Goal: Task Accomplishment & Management: Use online tool/utility

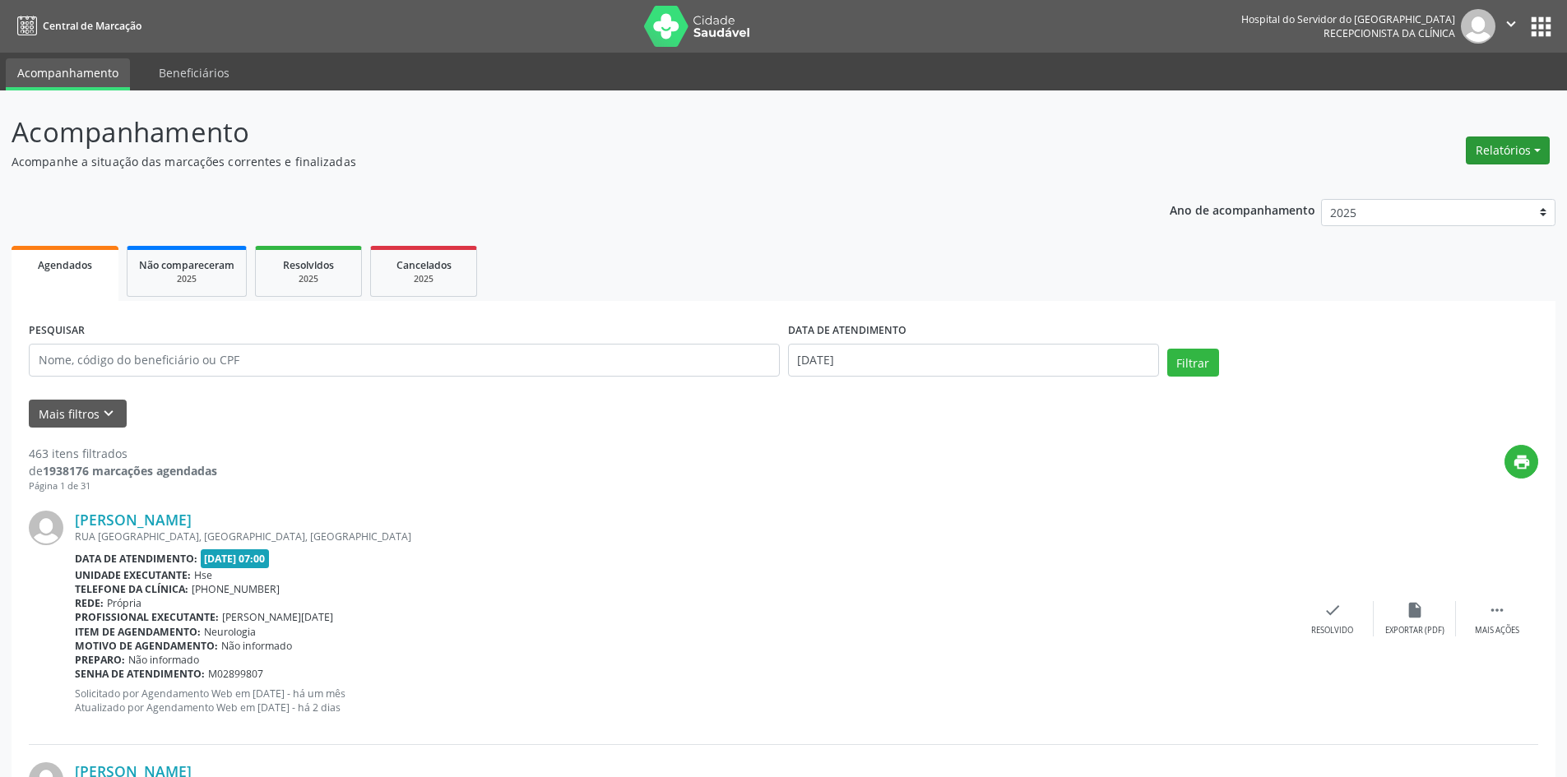
click at [1502, 146] on button "Relatórios" at bounding box center [1508, 151] width 84 height 28
click at [1444, 182] on link "Agendamentos" at bounding box center [1462, 185] width 177 height 23
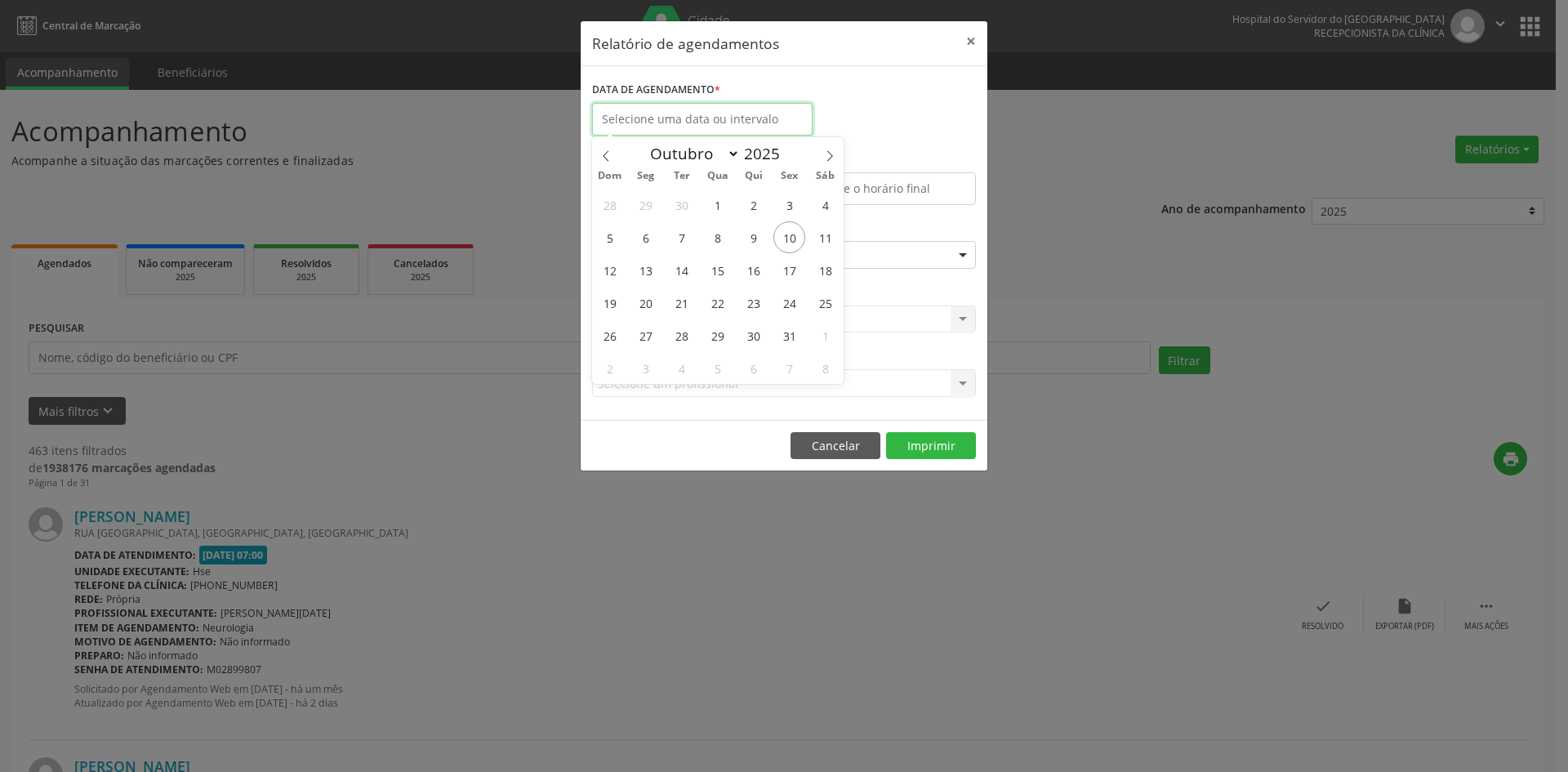
click at [670, 131] on input "text" at bounding box center [702, 119] width 220 height 33
click at [647, 273] on span "13" at bounding box center [645, 270] width 32 height 32
type input "[DATE]"
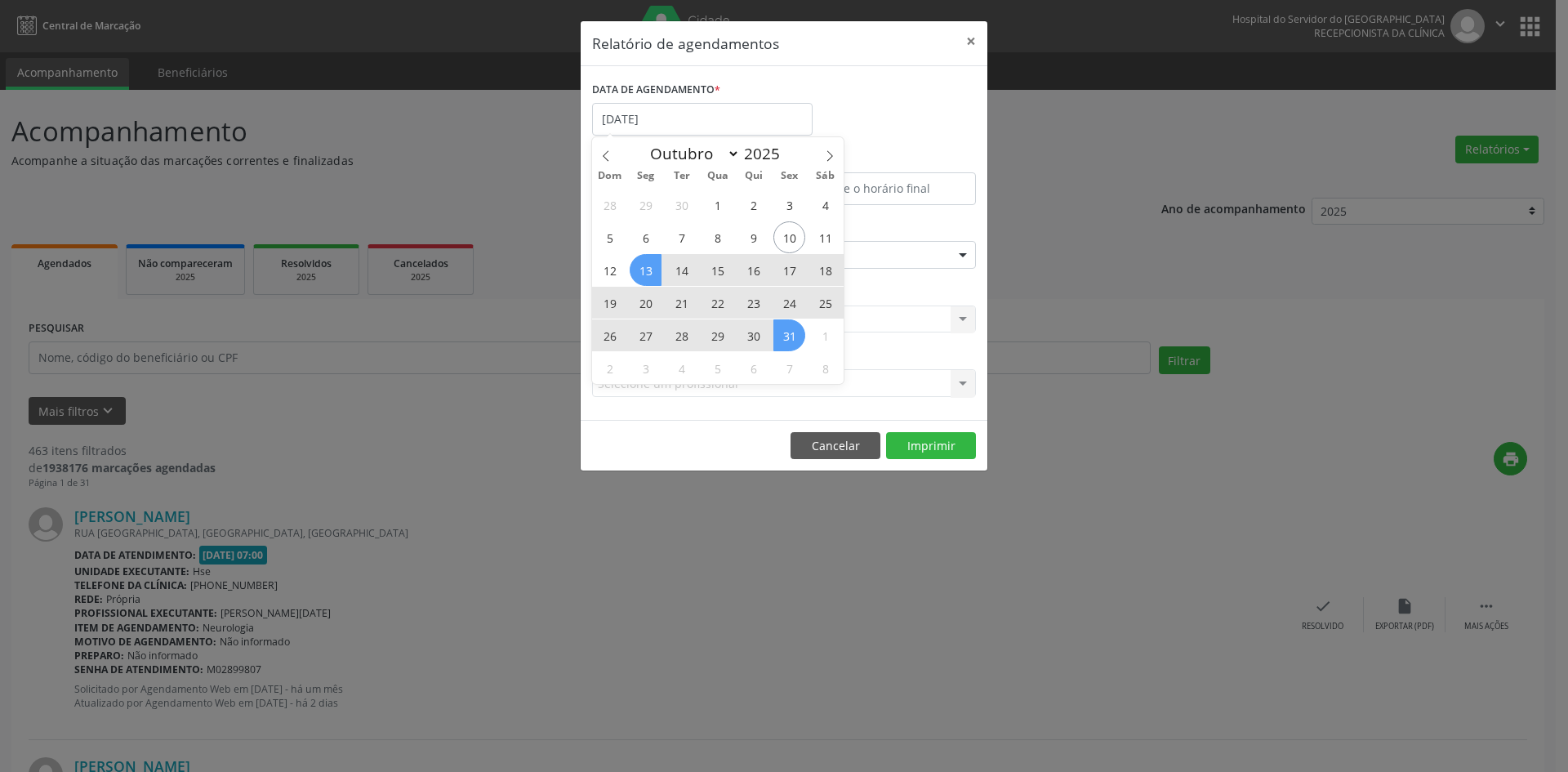
drag, startPoint x: 647, startPoint y: 272, endPoint x: 789, endPoint y: 339, distance: 157.0
click at [789, 339] on div "28 29 30 1 2 3 4 5 6 7 8 9 10 11 12 13 14 15 16 17 18 19 20 21 22 23 24 25 26 2…" at bounding box center [717, 285] width 251 height 196
click at [789, 339] on span "31" at bounding box center [789, 336] width 32 height 32
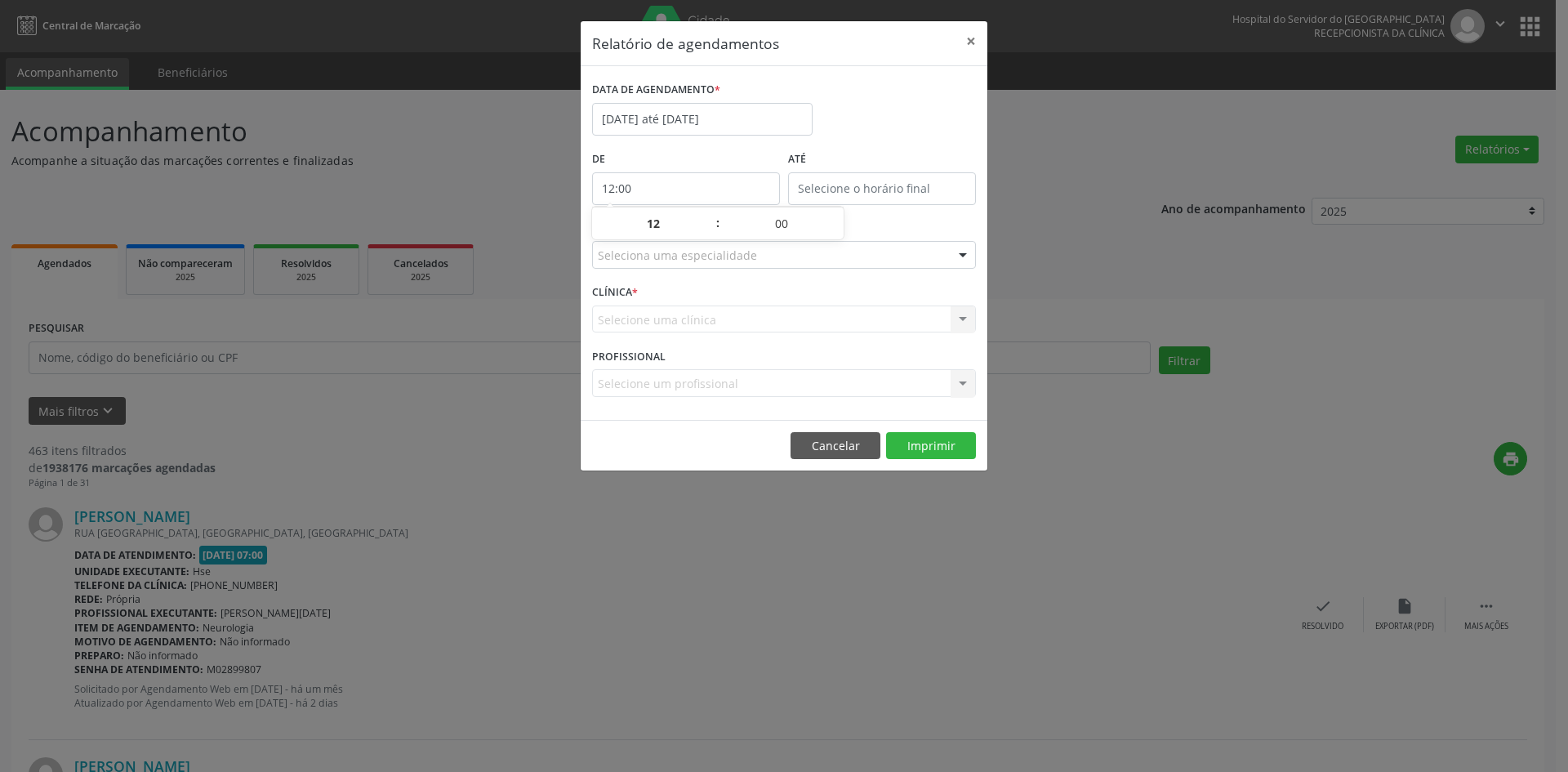
drag, startPoint x: 641, startPoint y: 193, endPoint x: 650, endPoint y: 196, distance: 9.5
click at [641, 193] on input "12:00" at bounding box center [685, 189] width 188 height 33
click at [707, 235] on span at bounding box center [710, 232] width 12 height 16
type input "11:00"
type input "11"
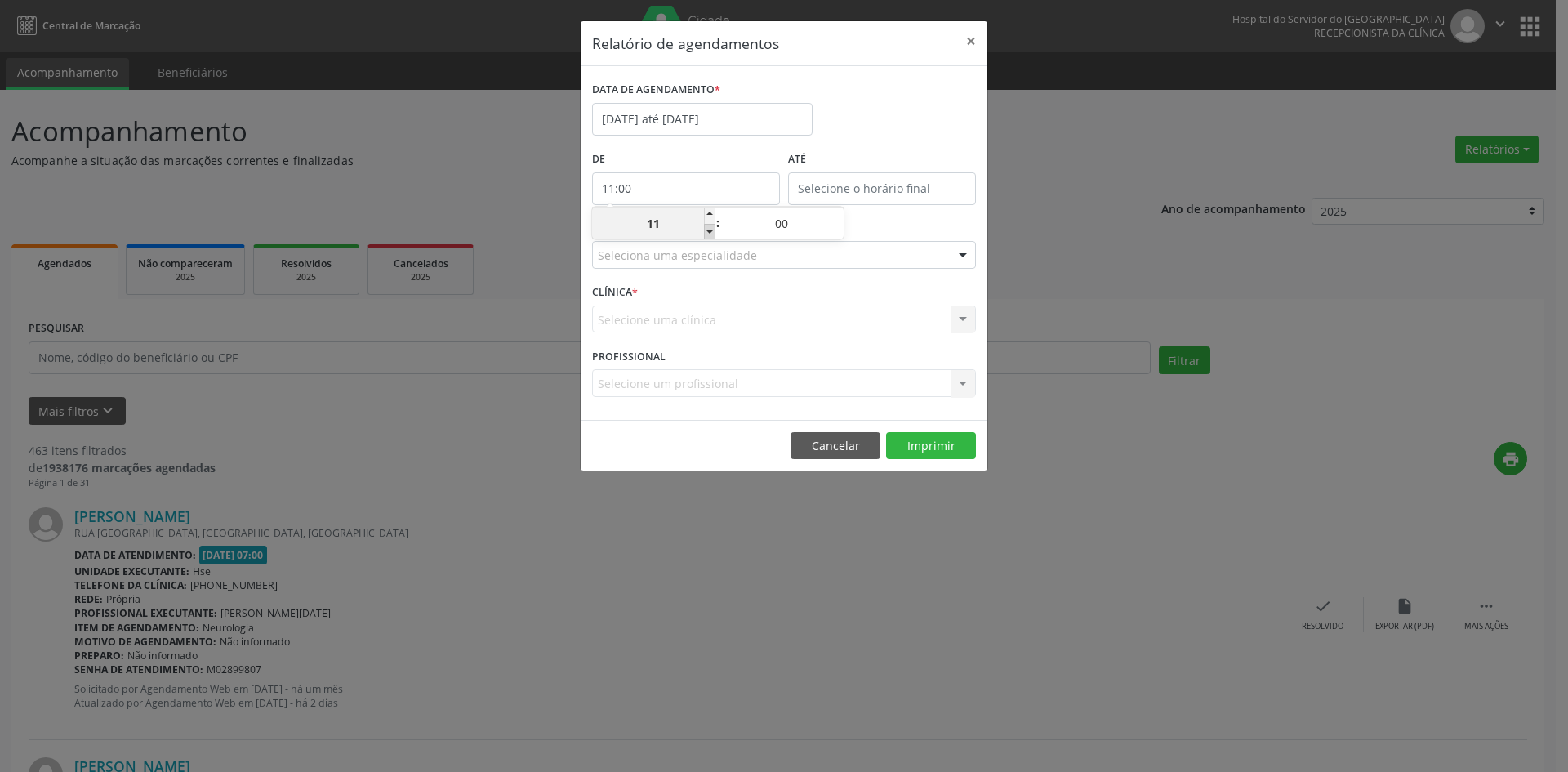
click at [707, 235] on span at bounding box center [710, 232] width 12 height 16
type input "10:00"
type input "10"
click at [707, 235] on span at bounding box center [710, 232] width 12 height 16
type input "09:00"
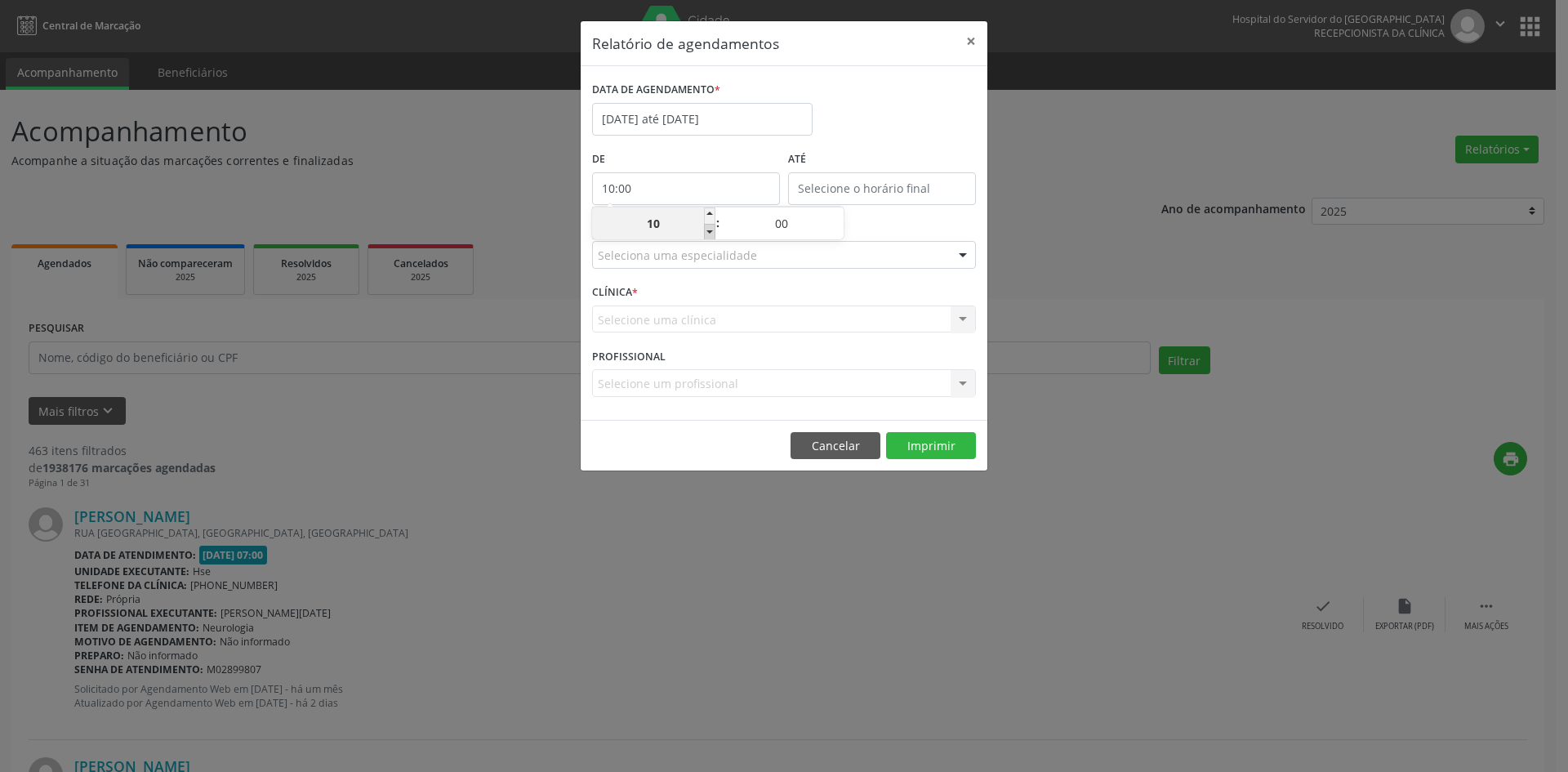
type input "09"
click at [707, 235] on span at bounding box center [710, 232] width 12 height 16
type input "08:00"
type input "08"
click at [707, 235] on span at bounding box center [710, 232] width 12 height 16
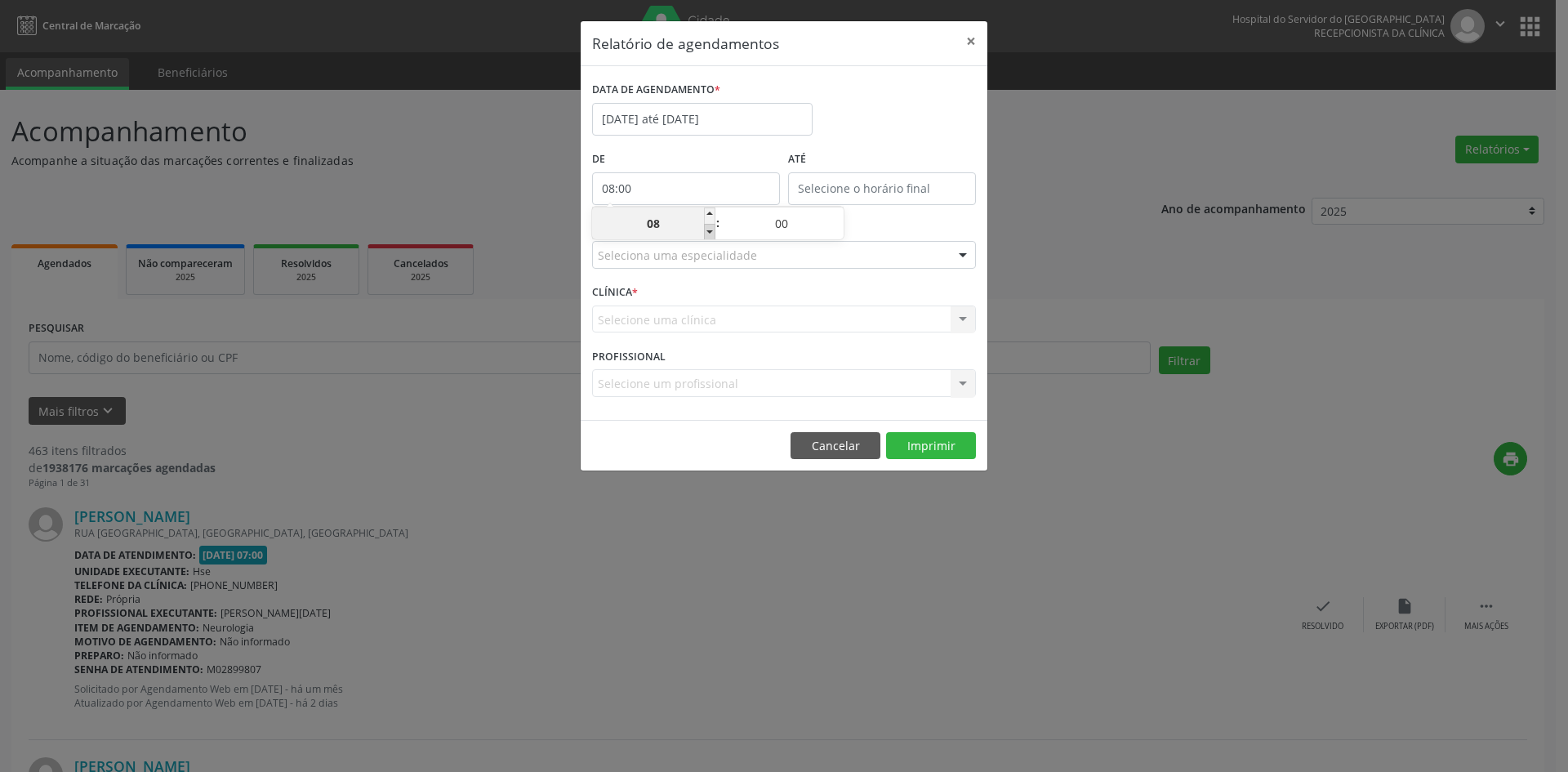
type input "07:00"
type input "07"
click at [861, 189] on input "12:00" at bounding box center [882, 189] width 188 height 33
click at [908, 213] on span at bounding box center [907, 216] width 12 height 16
type input "13:00"
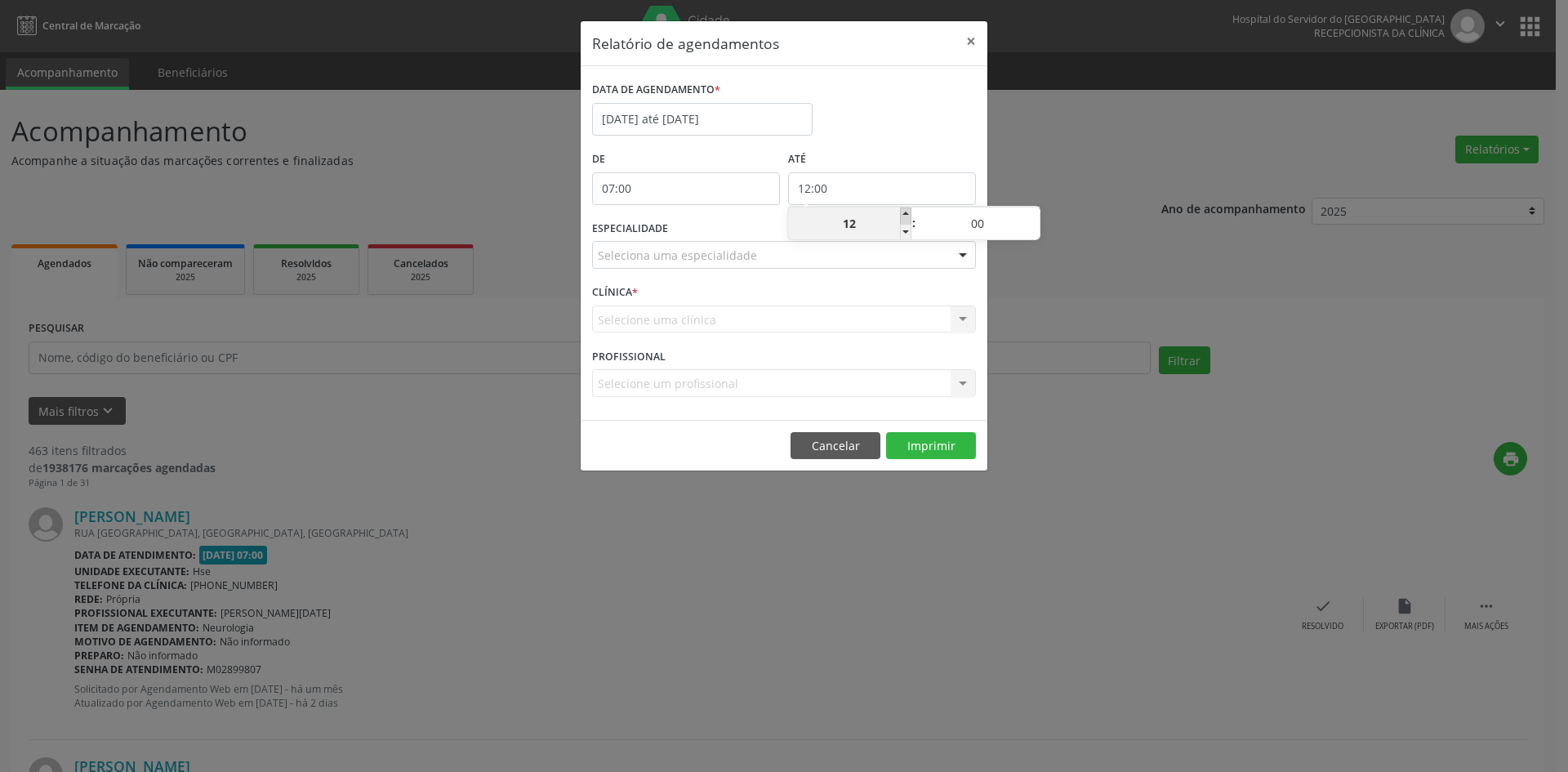
type input "13"
click at [908, 213] on span at bounding box center [907, 216] width 12 height 16
type input "14:00"
type input "14"
click at [908, 213] on span at bounding box center [907, 216] width 12 height 16
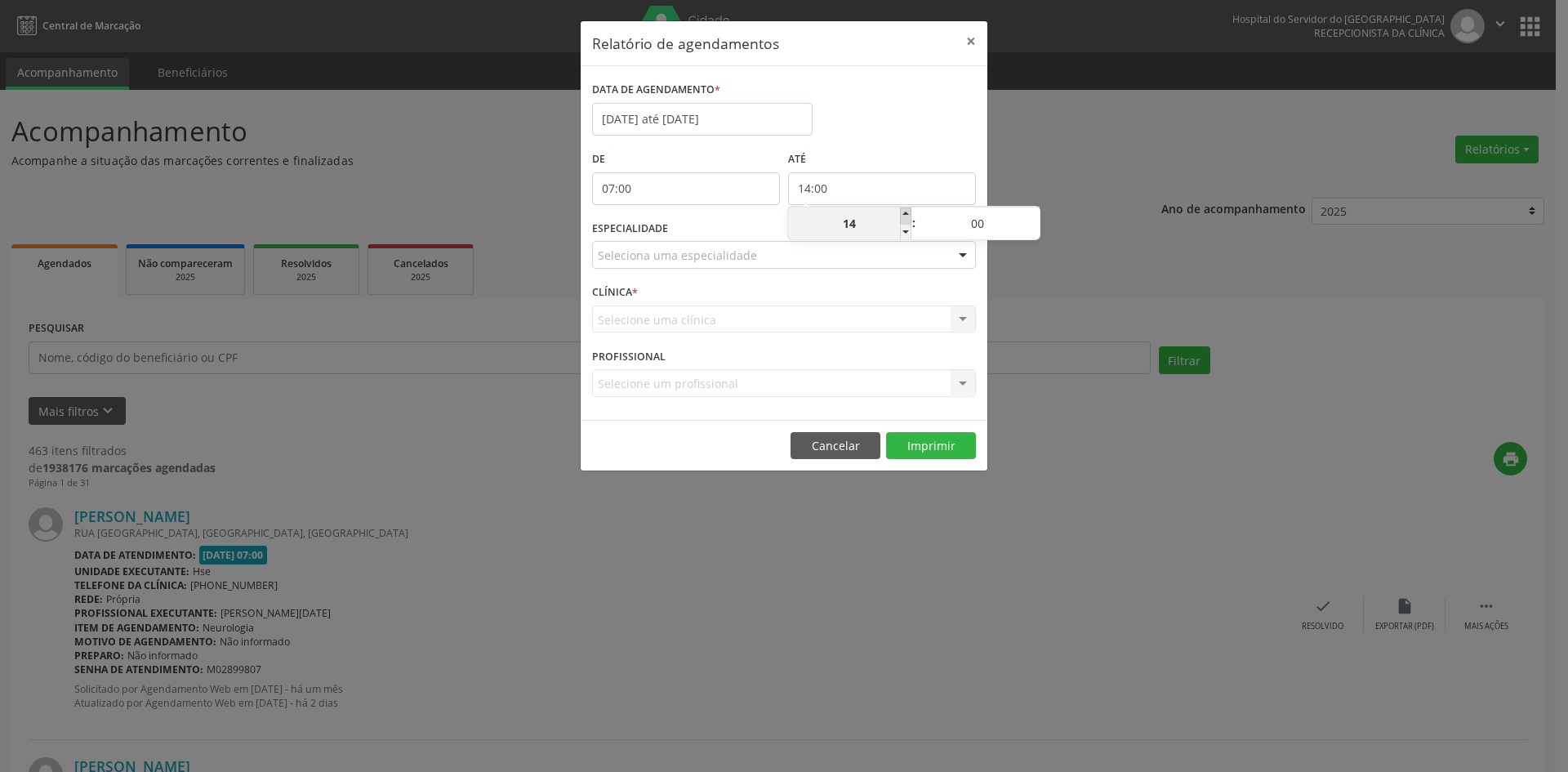
type input "15:00"
type input "15"
click at [908, 213] on span at bounding box center [907, 216] width 12 height 16
type input "16:00"
type input "16"
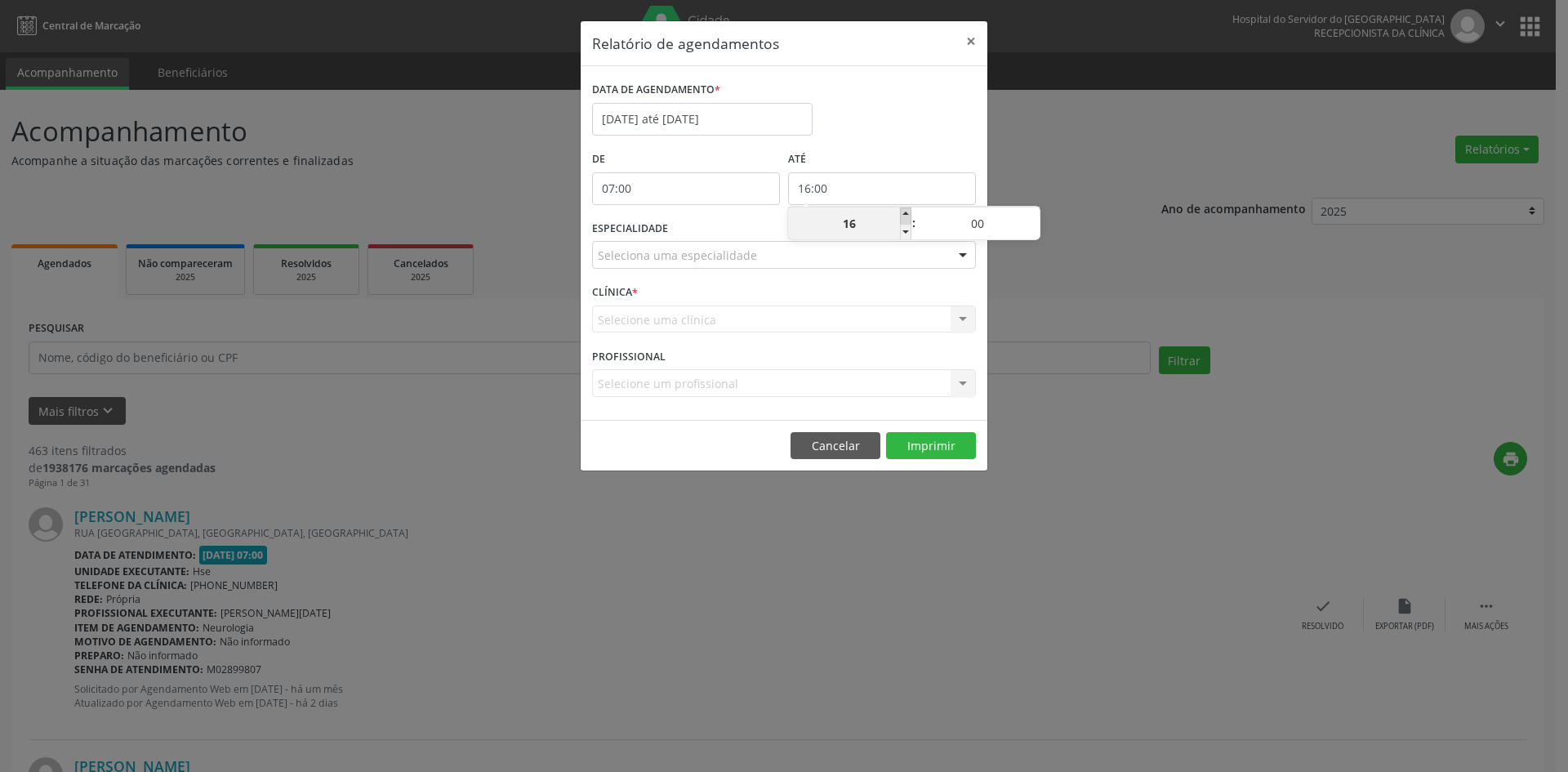
click at [908, 213] on span at bounding box center [907, 216] width 12 height 16
type input "17:00"
type input "17"
click at [908, 213] on span at bounding box center [907, 216] width 12 height 16
type input "18:00"
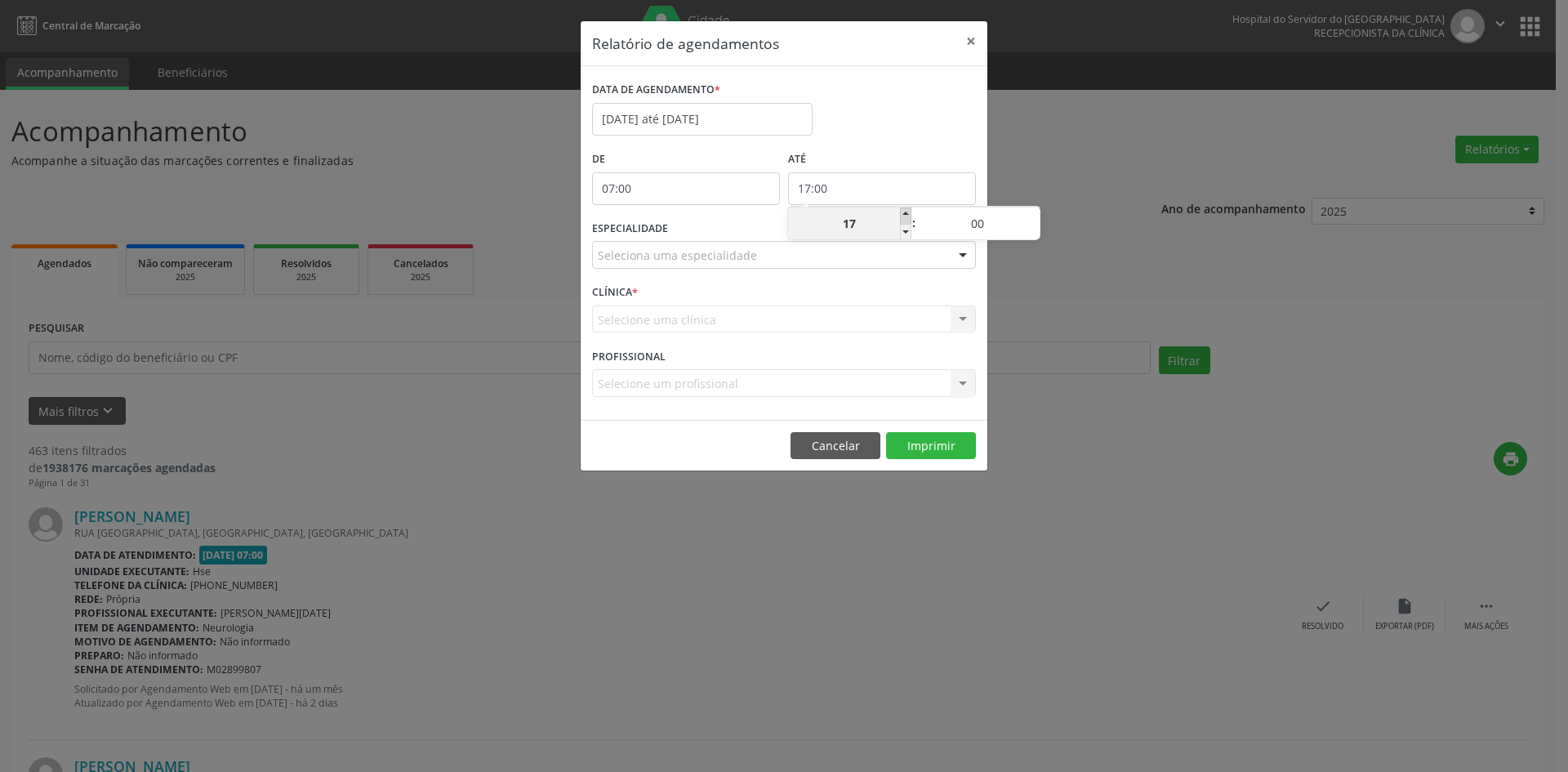
type input "18"
click at [908, 213] on span at bounding box center [907, 216] width 12 height 16
type input "19:00"
type input "19"
click at [908, 213] on span at bounding box center [907, 216] width 12 height 16
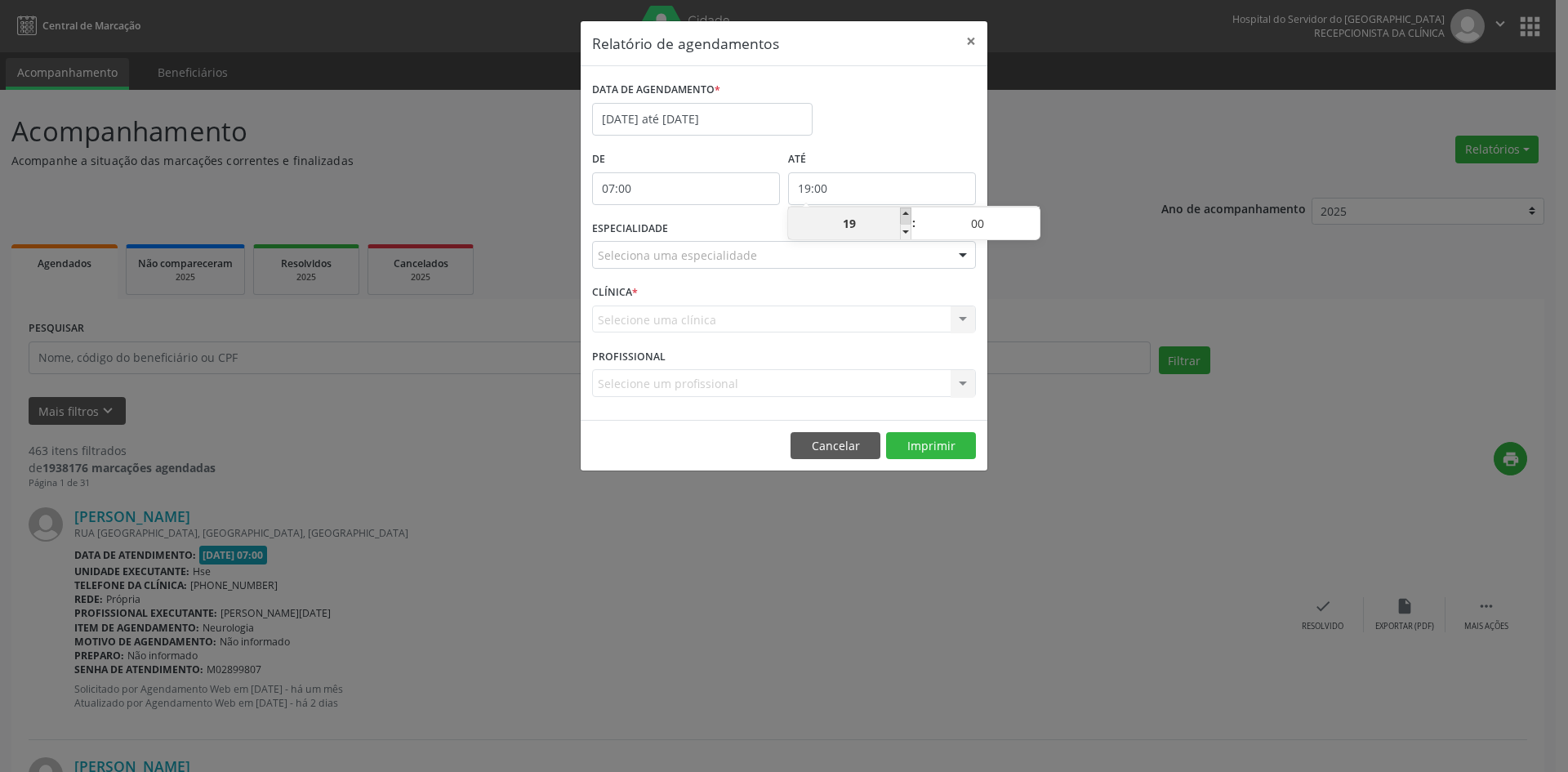
type input "20:00"
type input "20"
click at [903, 233] on span at bounding box center [907, 232] width 12 height 16
type input "19:00"
type input "19"
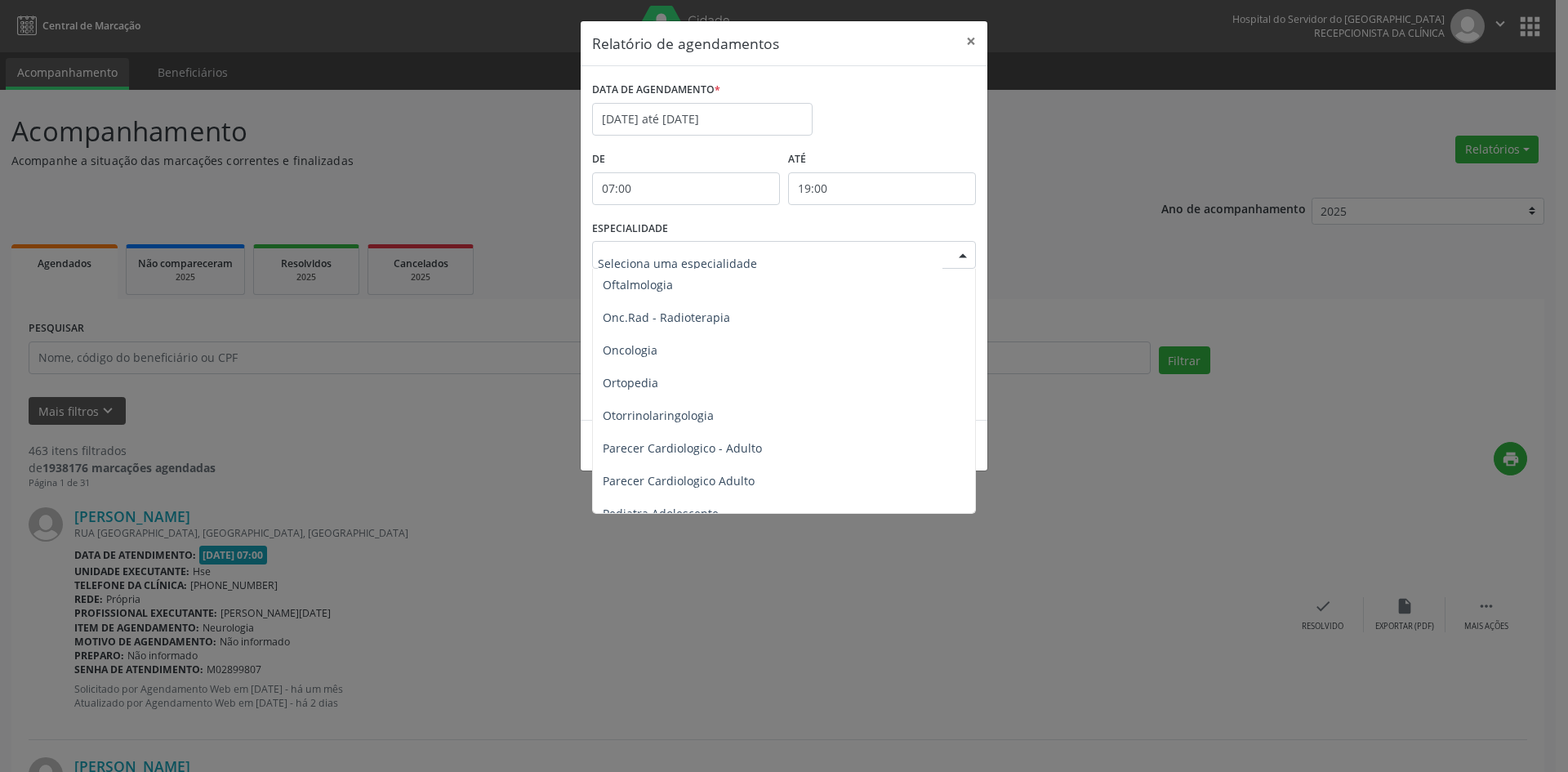
scroll to position [2207, 0]
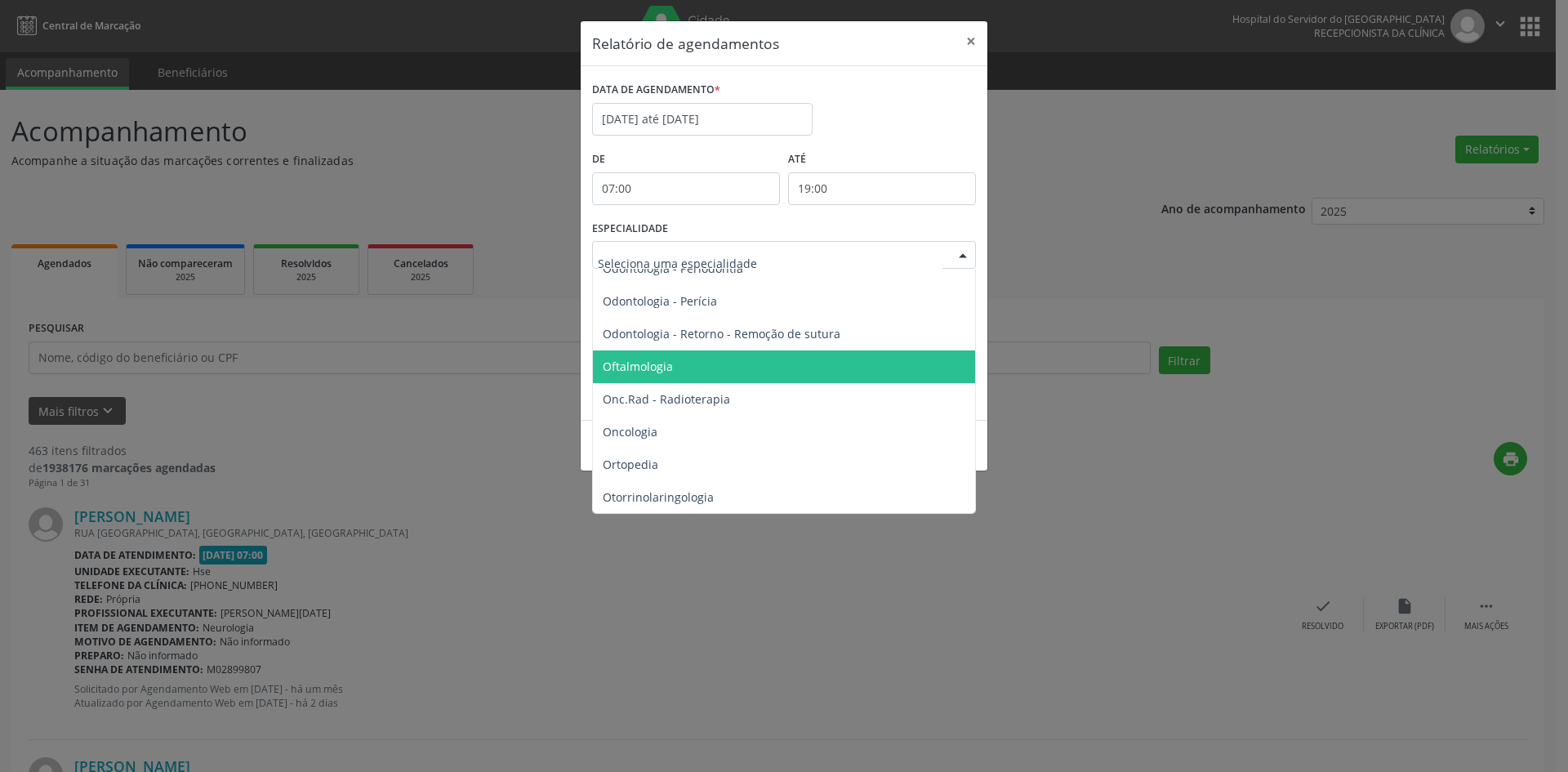
click at [638, 363] on span "Oftalmologia" at bounding box center [638, 367] width 71 height 16
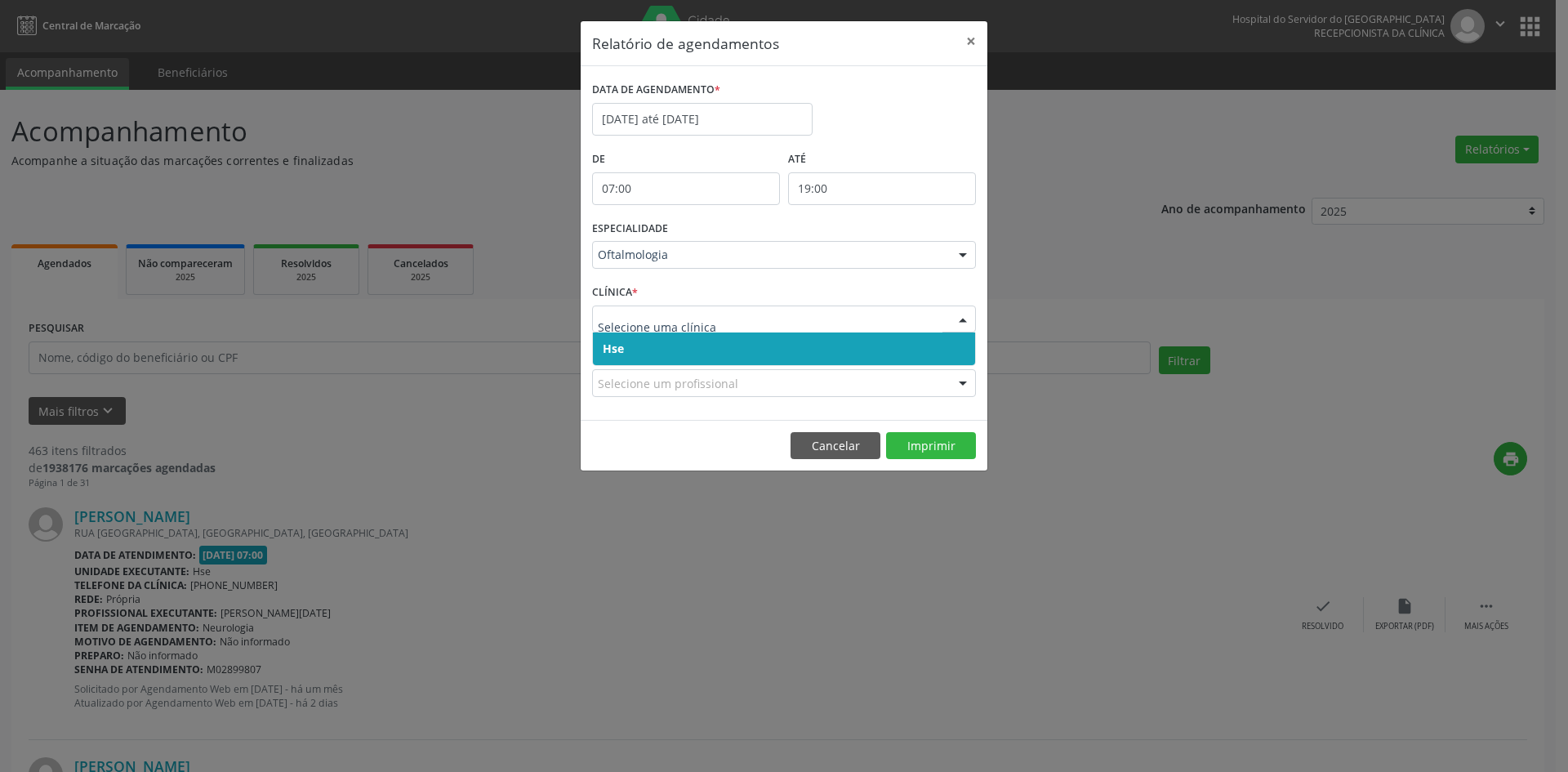
click at [618, 358] on span "Hse" at bounding box center [784, 349] width 382 height 33
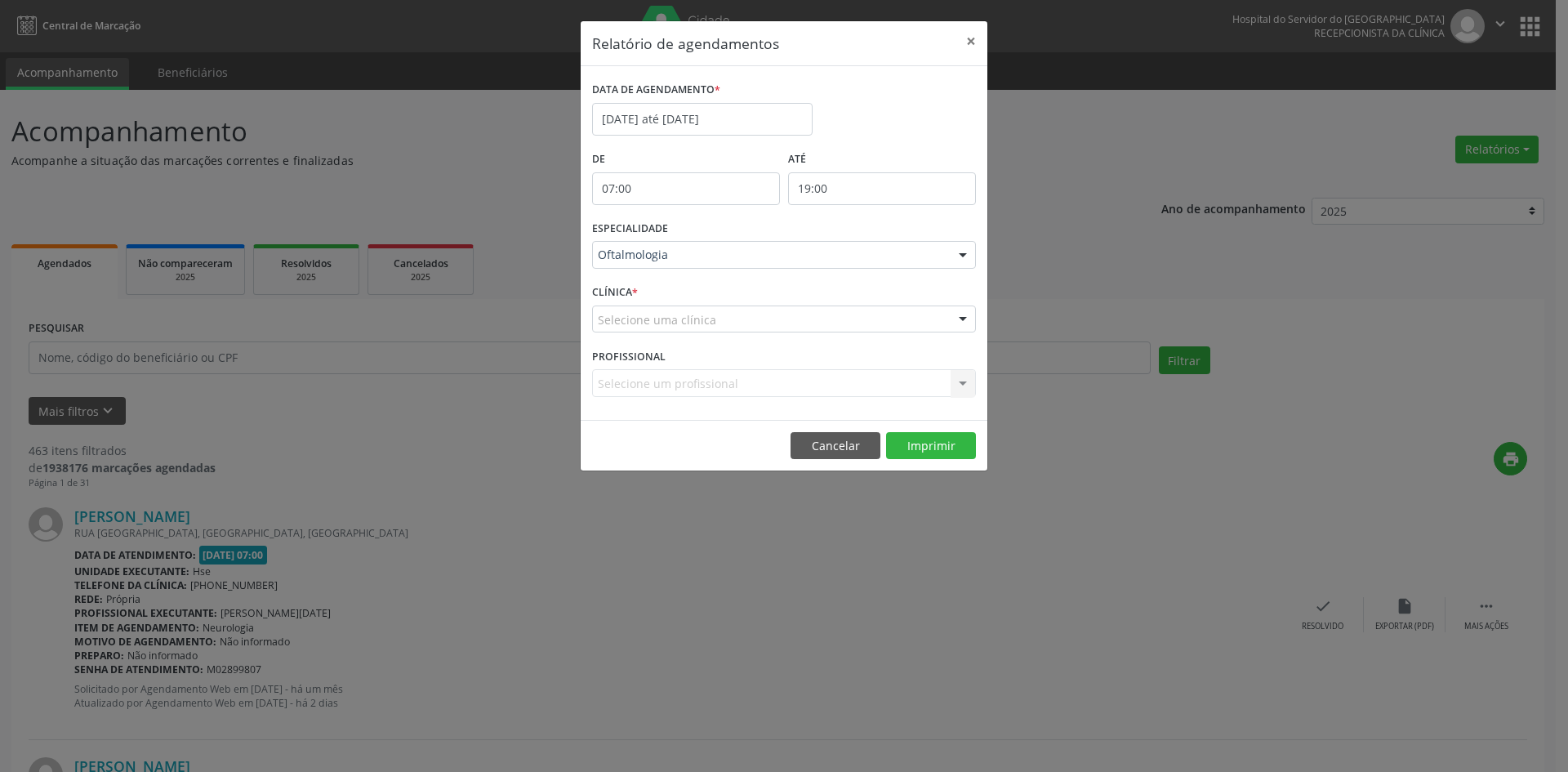
click at [620, 333] on div "Selecione uma clínica Hse Nenhum resultado encontrado para: " " Não há nenhuma …" at bounding box center [784, 320] width 384 height 28
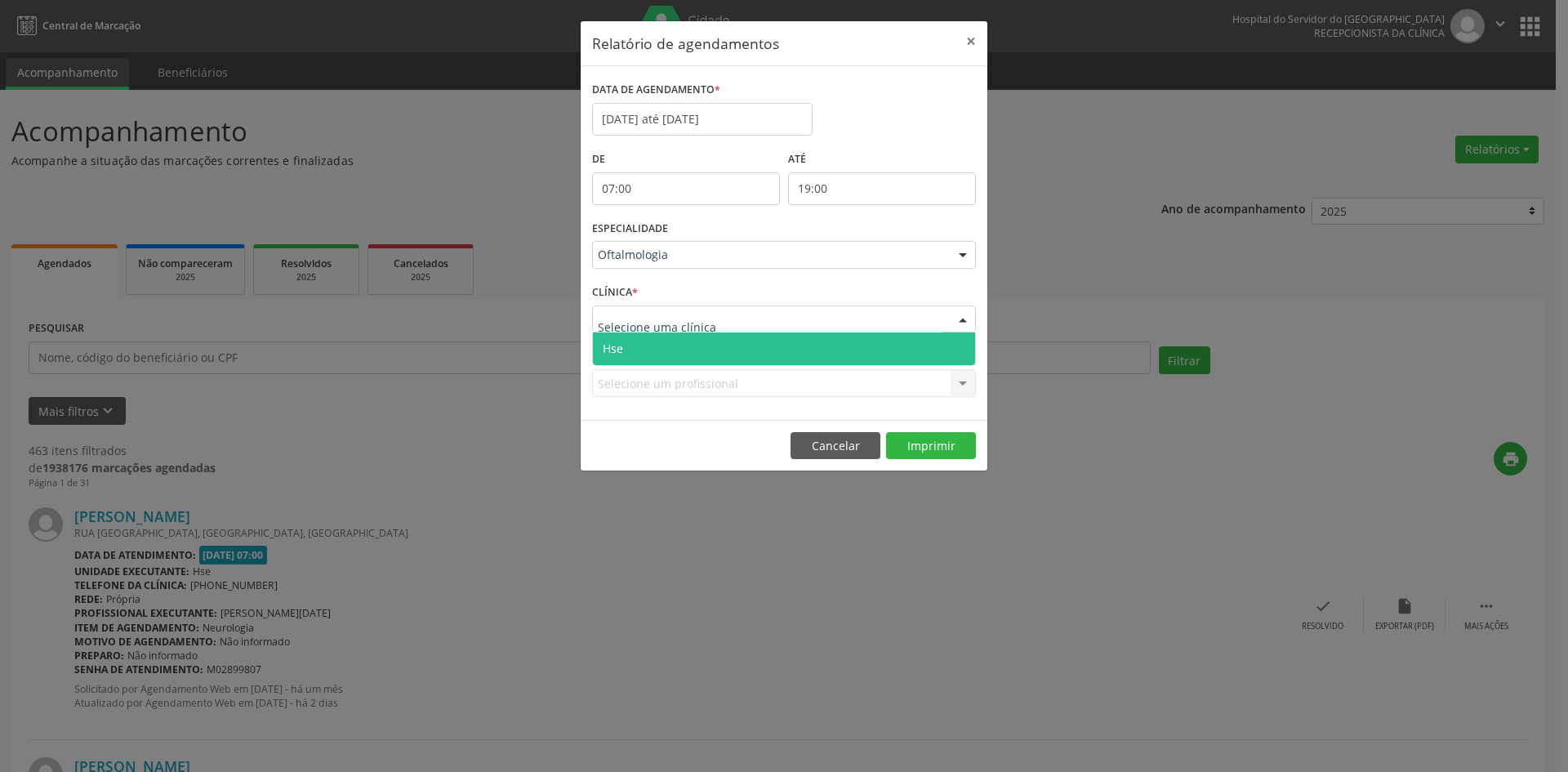
click at [624, 344] on span "Hse" at bounding box center [784, 349] width 382 height 33
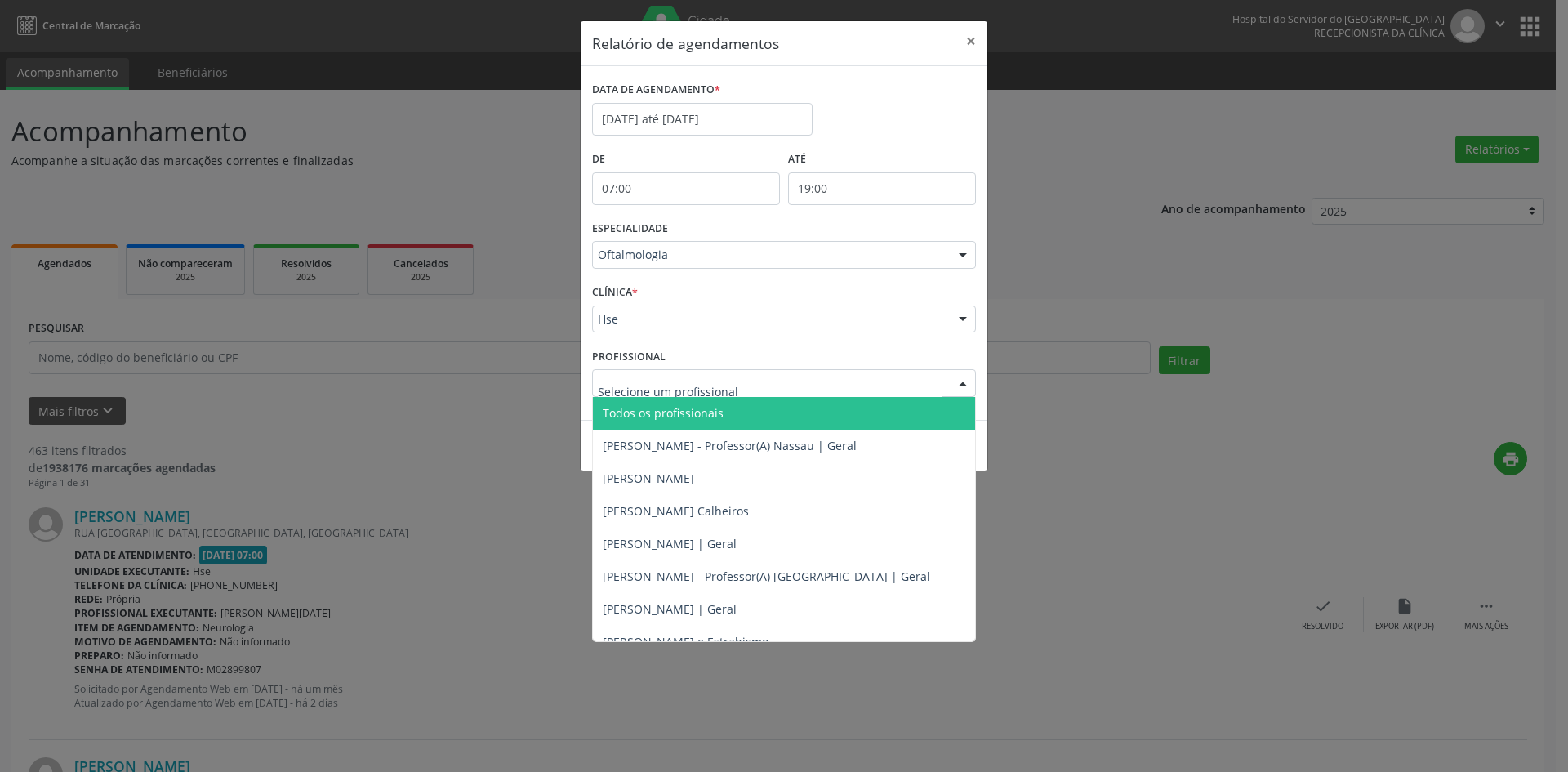
click at [675, 413] on span "Todos os profissionais" at bounding box center [663, 413] width 121 height 16
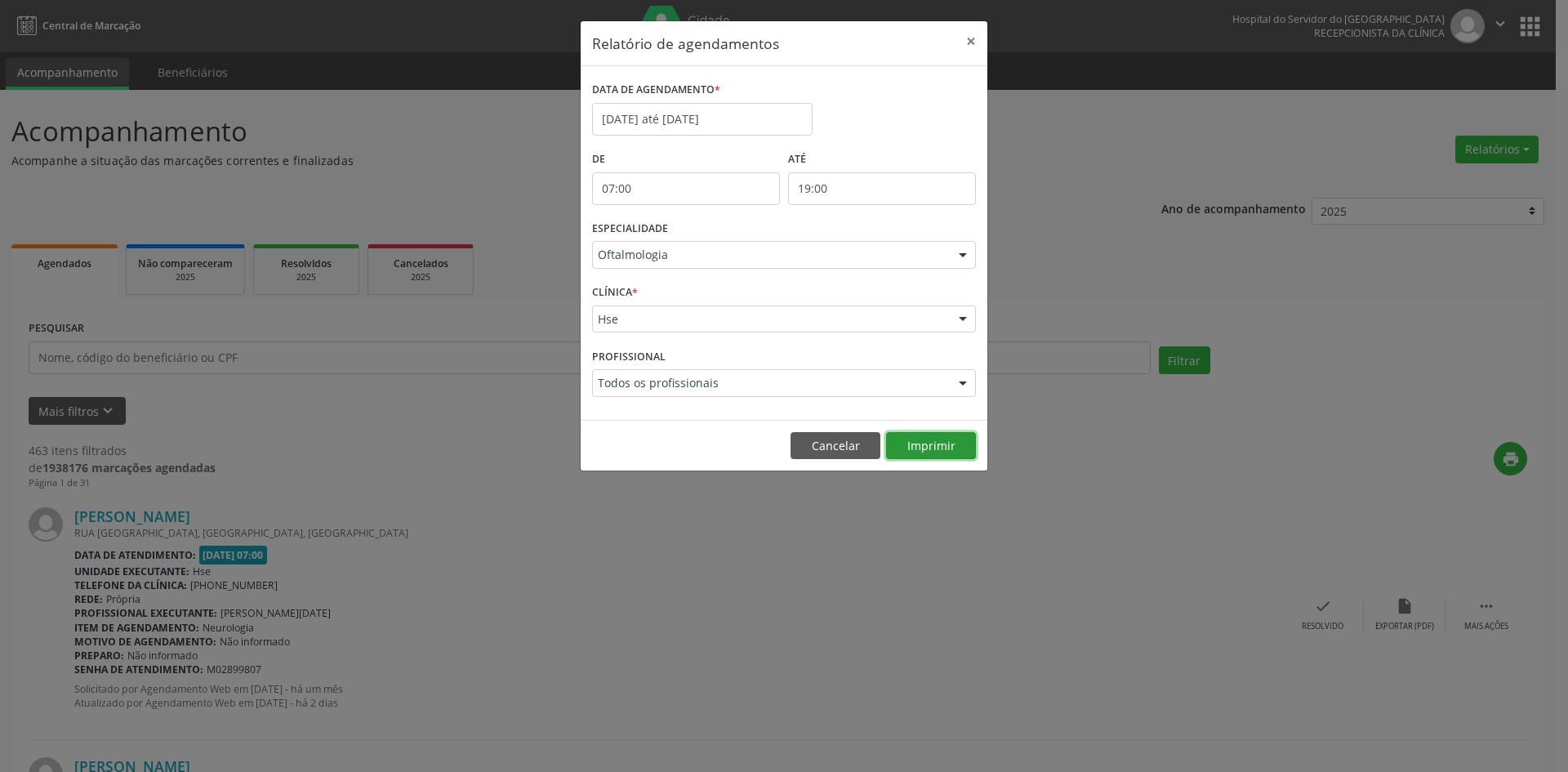
click at [927, 449] on button "Imprimir" at bounding box center [931, 446] width 89 height 28
click at [956, 253] on div at bounding box center [963, 256] width 25 height 28
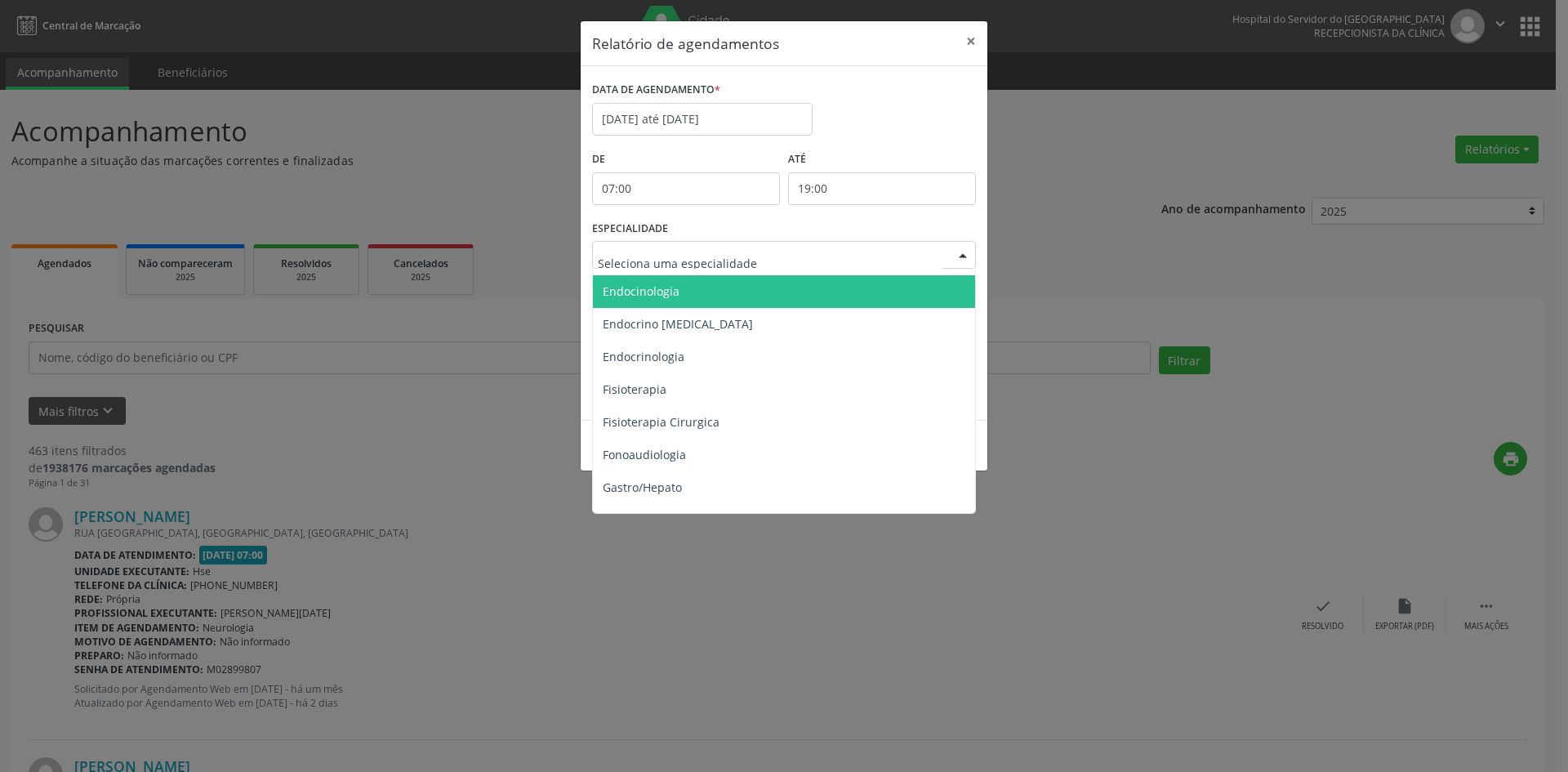
scroll to position [818, 0]
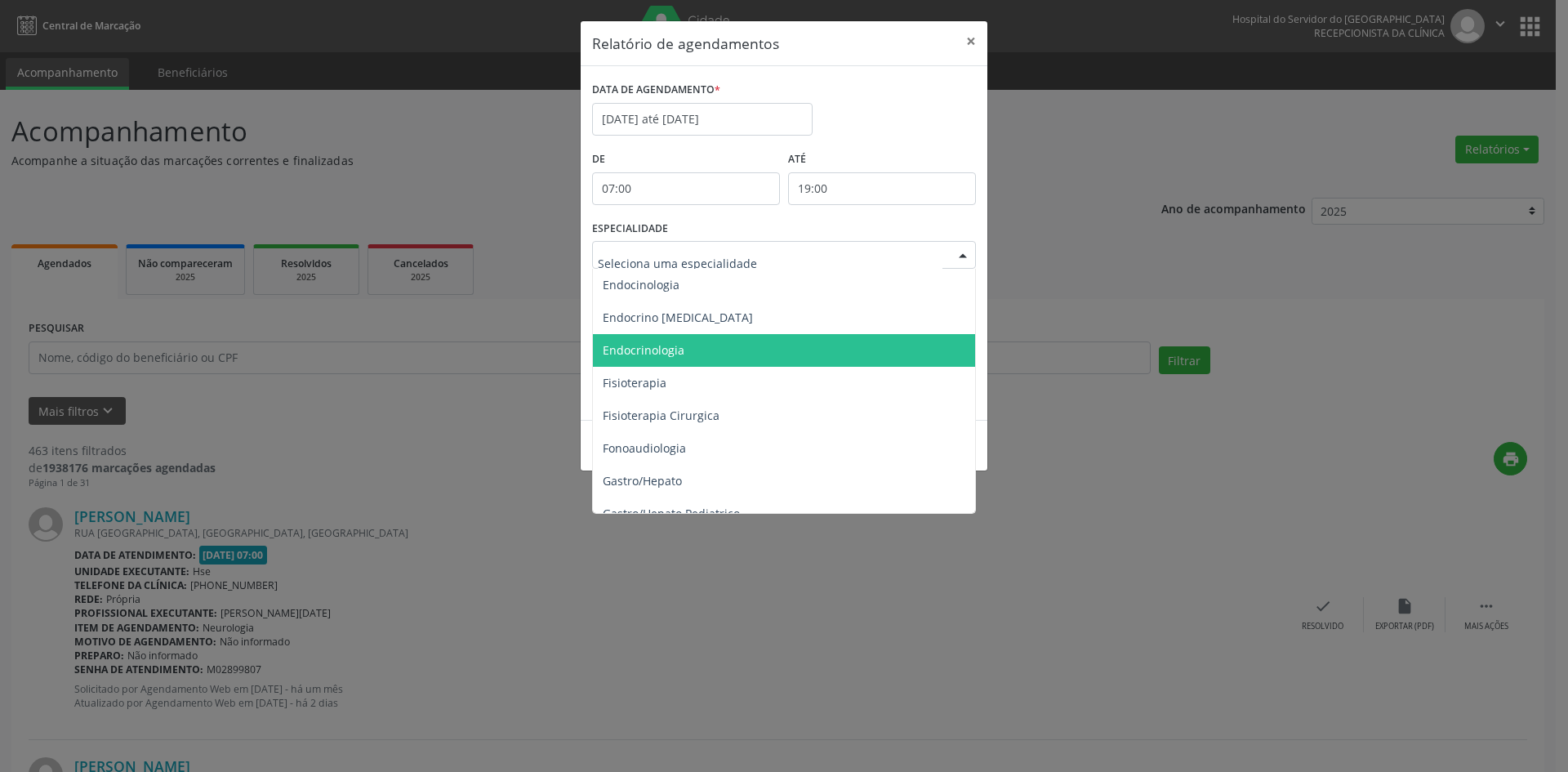
click at [668, 352] on span "Endocrinologia" at bounding box center [643, 351] width 81 height 16
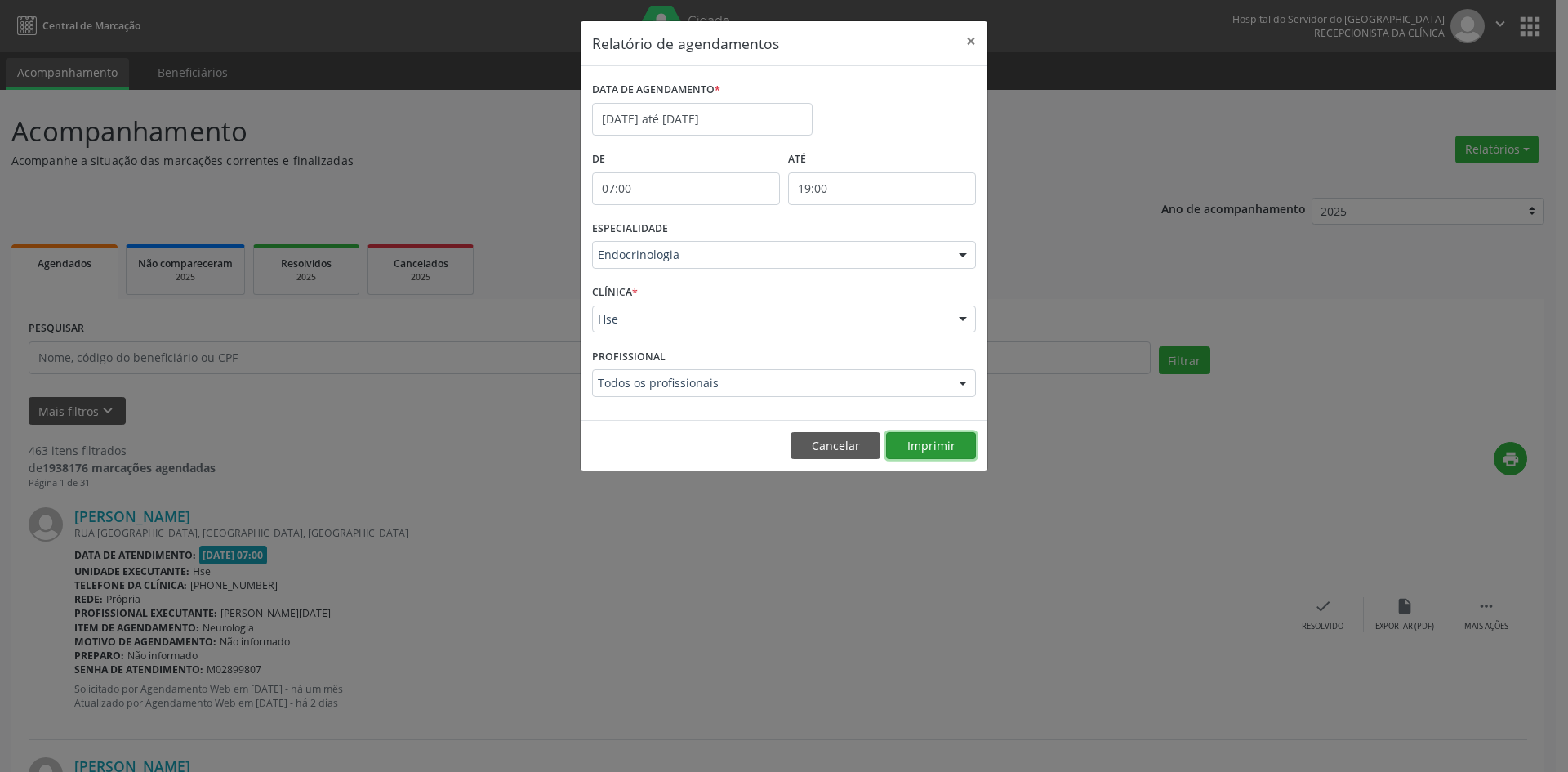
click at [929, 448] on button "Imprimir" at bounding box center [931, 446] width 89 height 28
click at [642, 110] on input "[DATE] até [DATE]" at bounding box center [702, 119] width 220 height 33
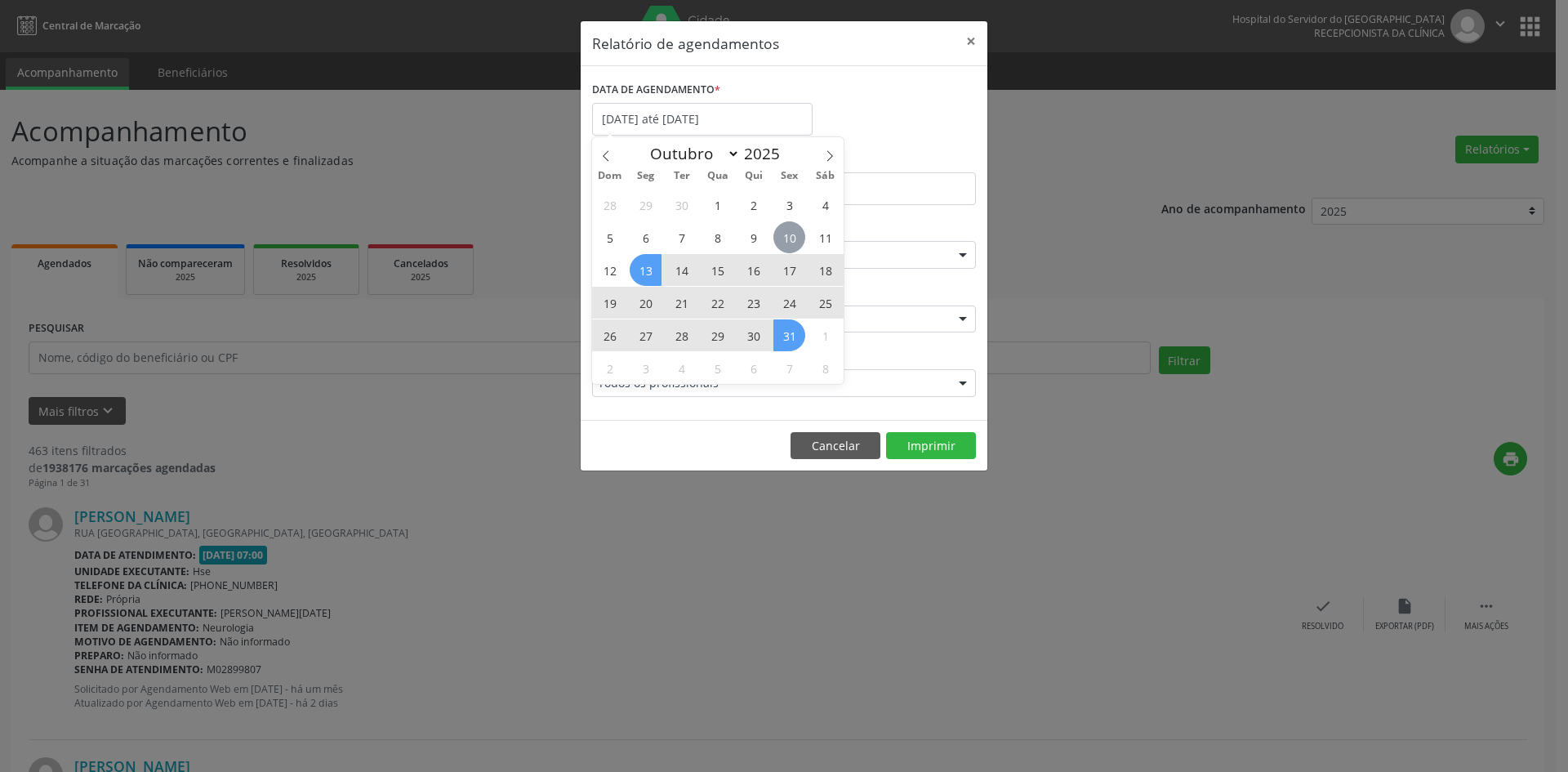
click at [790, 237] on span "10" at bounding box center [789, 237] width 32 height 32
type input "[DATE]"
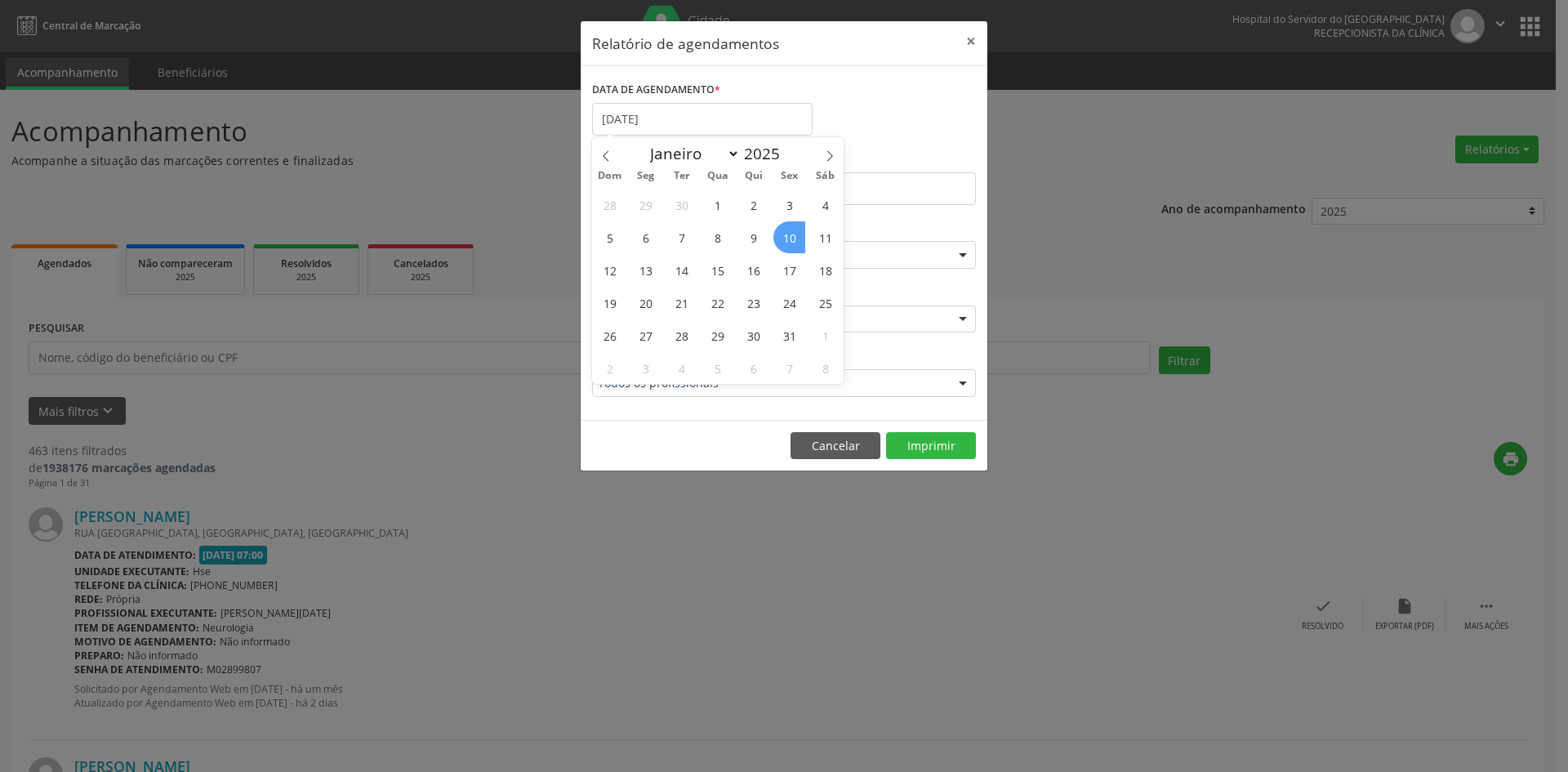
click at [790, 237] on span "10" at bounding box center [789, 237] width 32 height 32
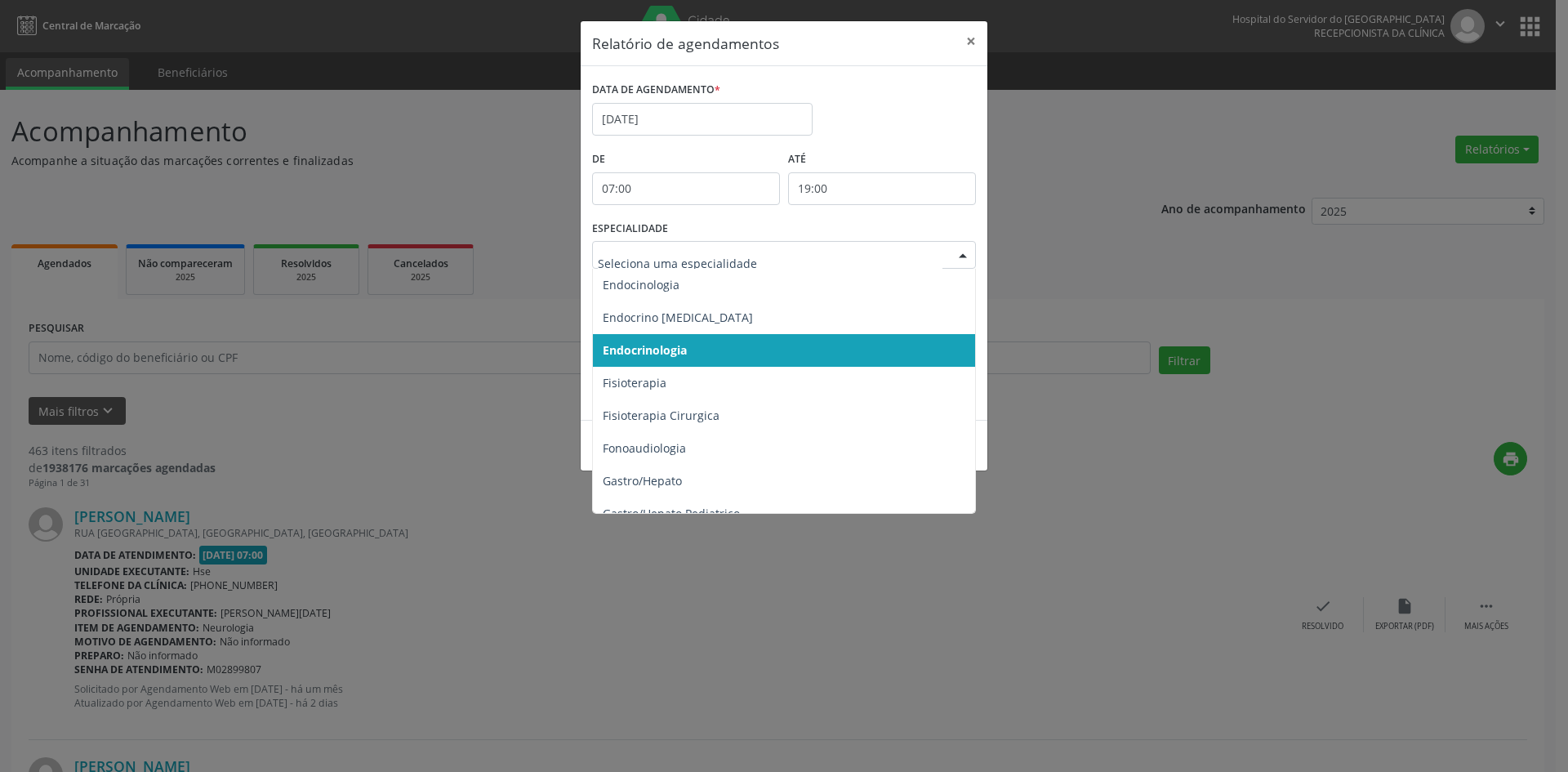
click at [965, 258] on div at bounding box center [963, 256] width 25 height 28
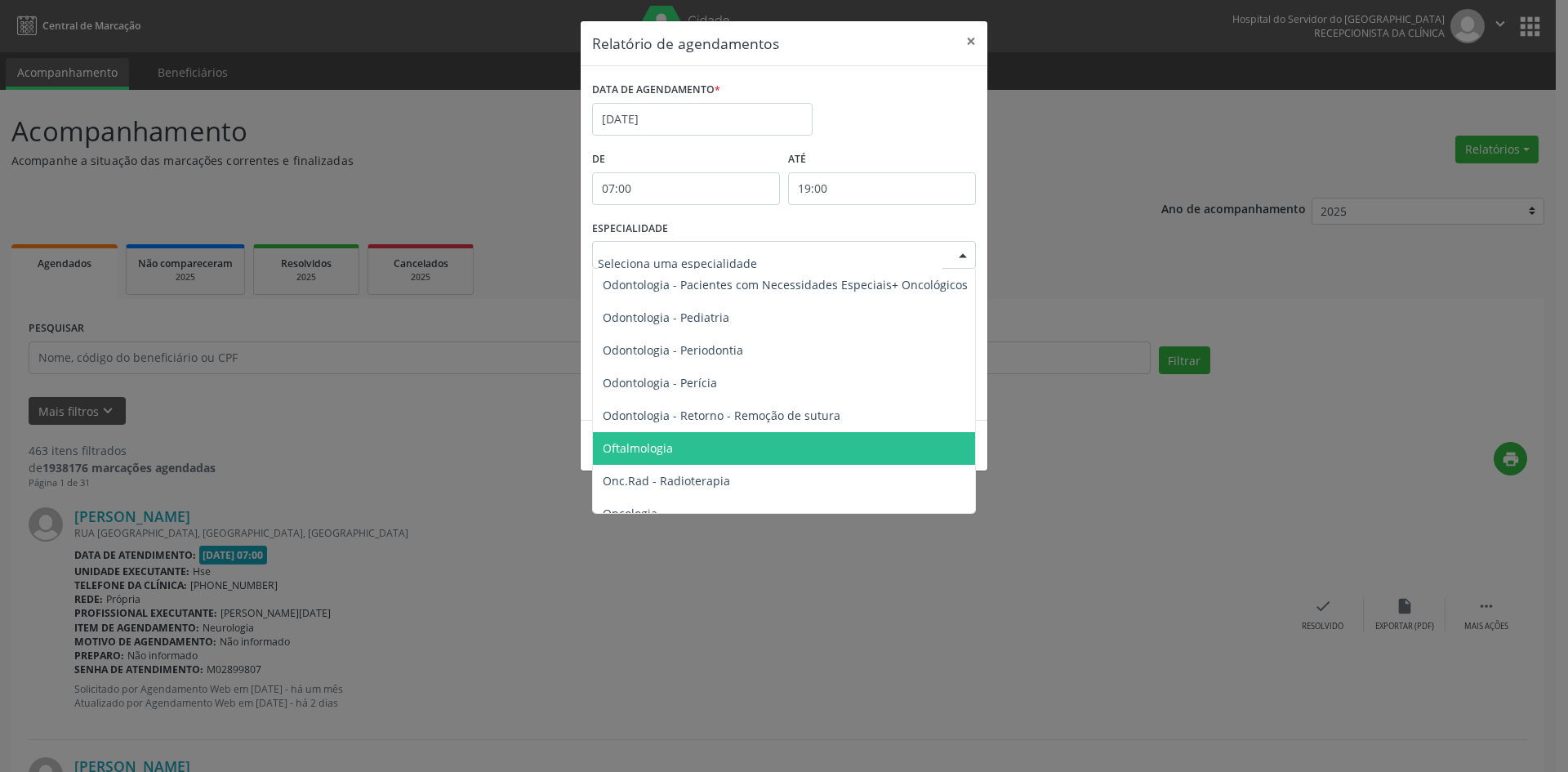
scroll to position [2207, 0]
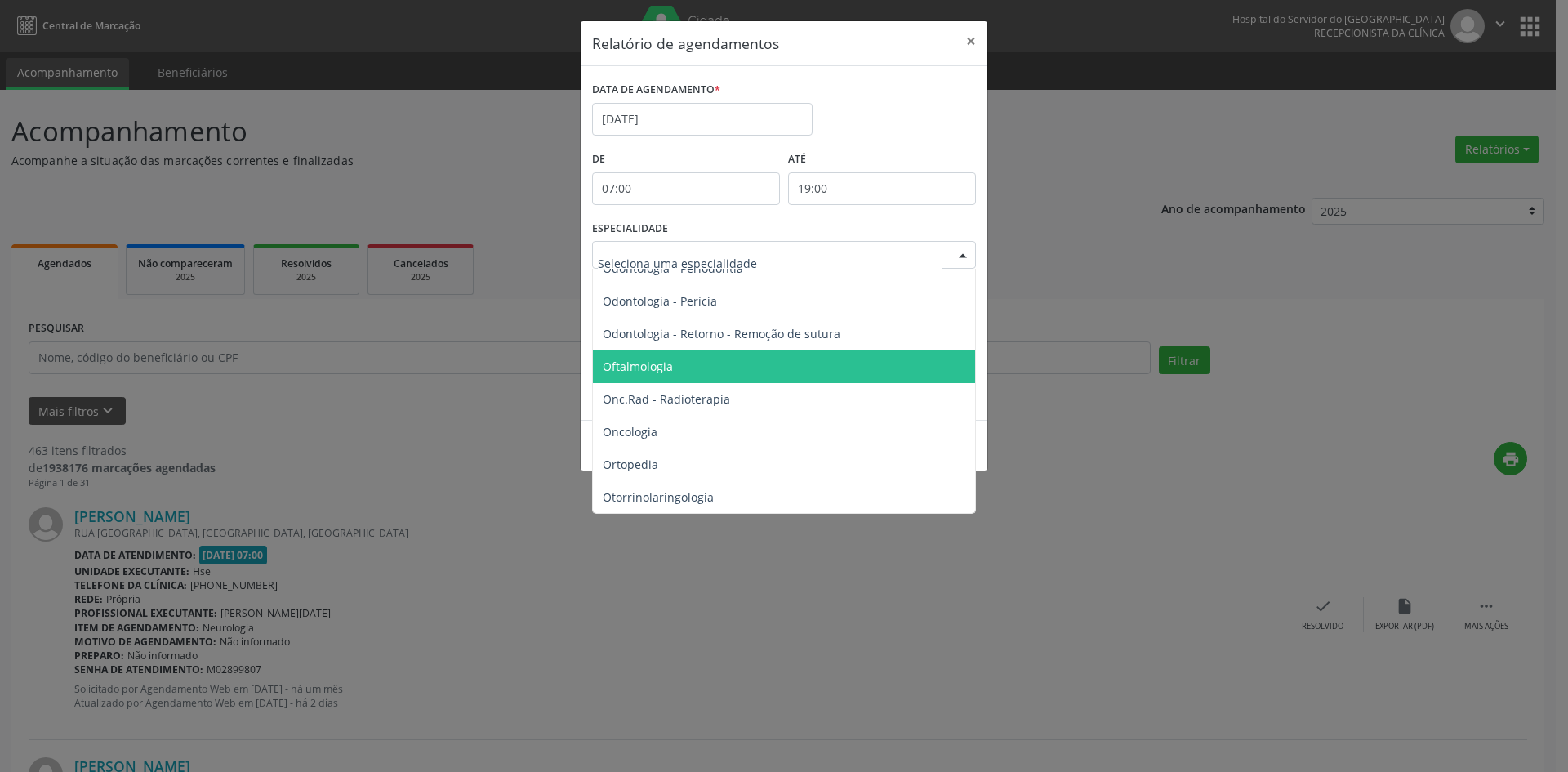
click at [642, 375] on span "Oftalmologia" at bounding box center [784, 367] width 384 height 33
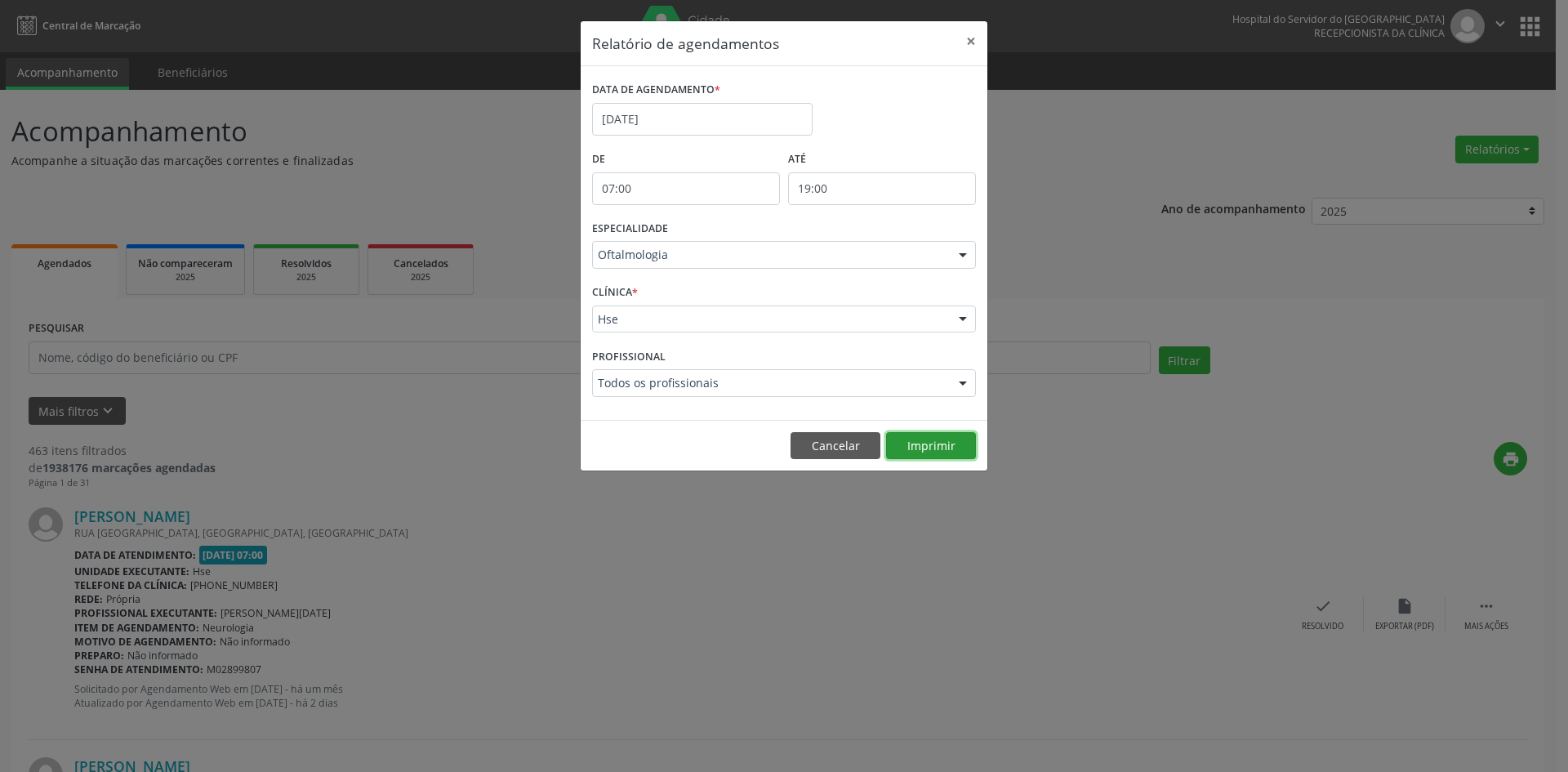
click at [935, 444] on button "Imprimir" at bounding box center [931, 446] width 89 height 28
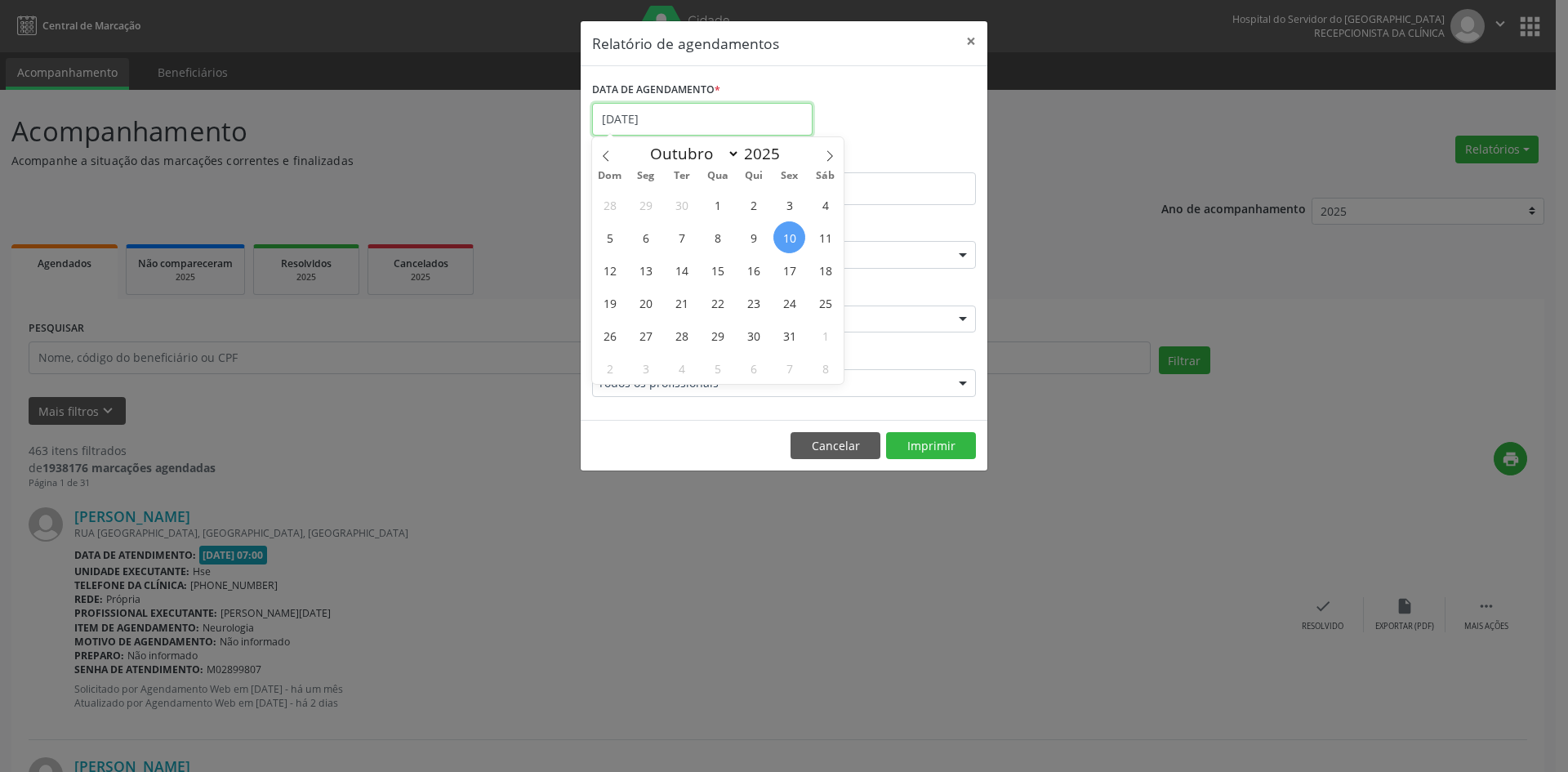
click at [677, 120] on input "[DATE]" at bounding box center [702, 119] width 220 height 33
click at [792, 230] on span "10" at bounding box center [789, 237] width 32 height 32
type input "[DATE]"
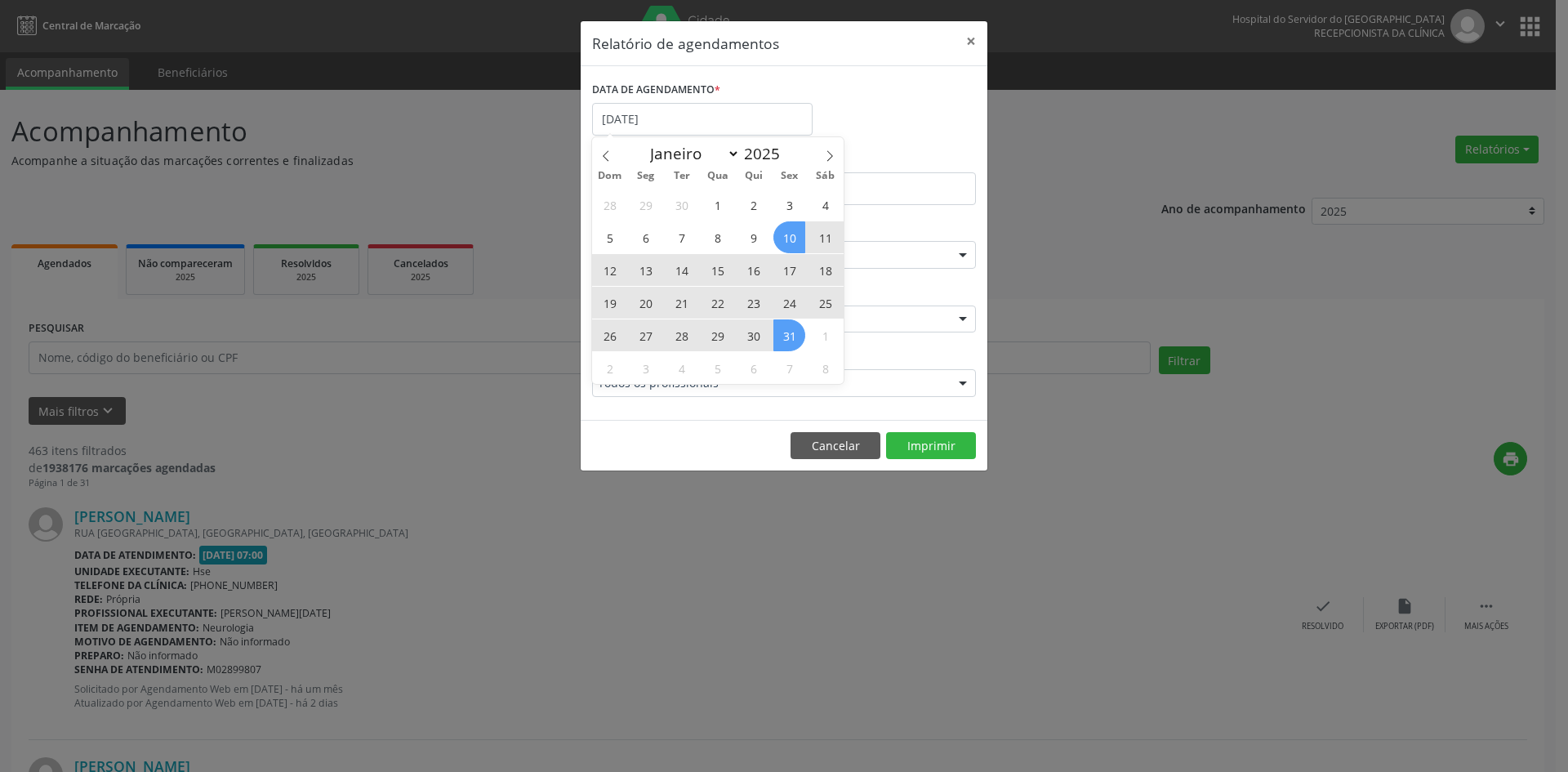
drag, startPoint x: 792, startPoint y: 230, endPoint x: 793, endPoint y: 331, distance: 101.0
click at [793, 331] on div "28 29 30 1 2 3 4 5 6 7 8 9 10 11 12 13 14 15 16 17 18 19 20 21 22 23 24 25 26 2…" at bounding box center [717, 285] width 251 height 196
click at [793, 331] on span "31" at bounding box center [789, 336] width 32 height 32
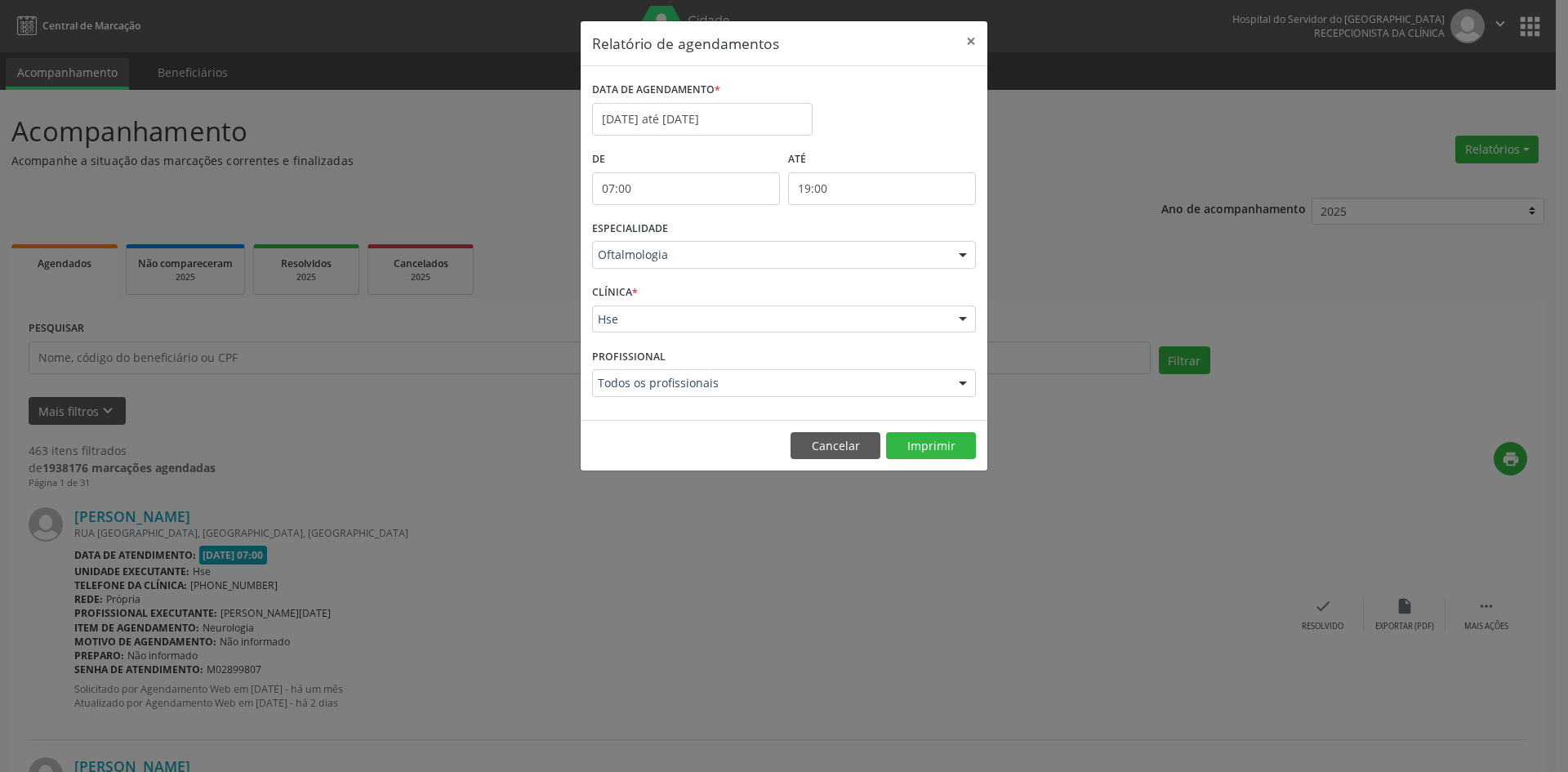
click at [960, 251] on div at bounding box center [963, 256] width 25 height 28
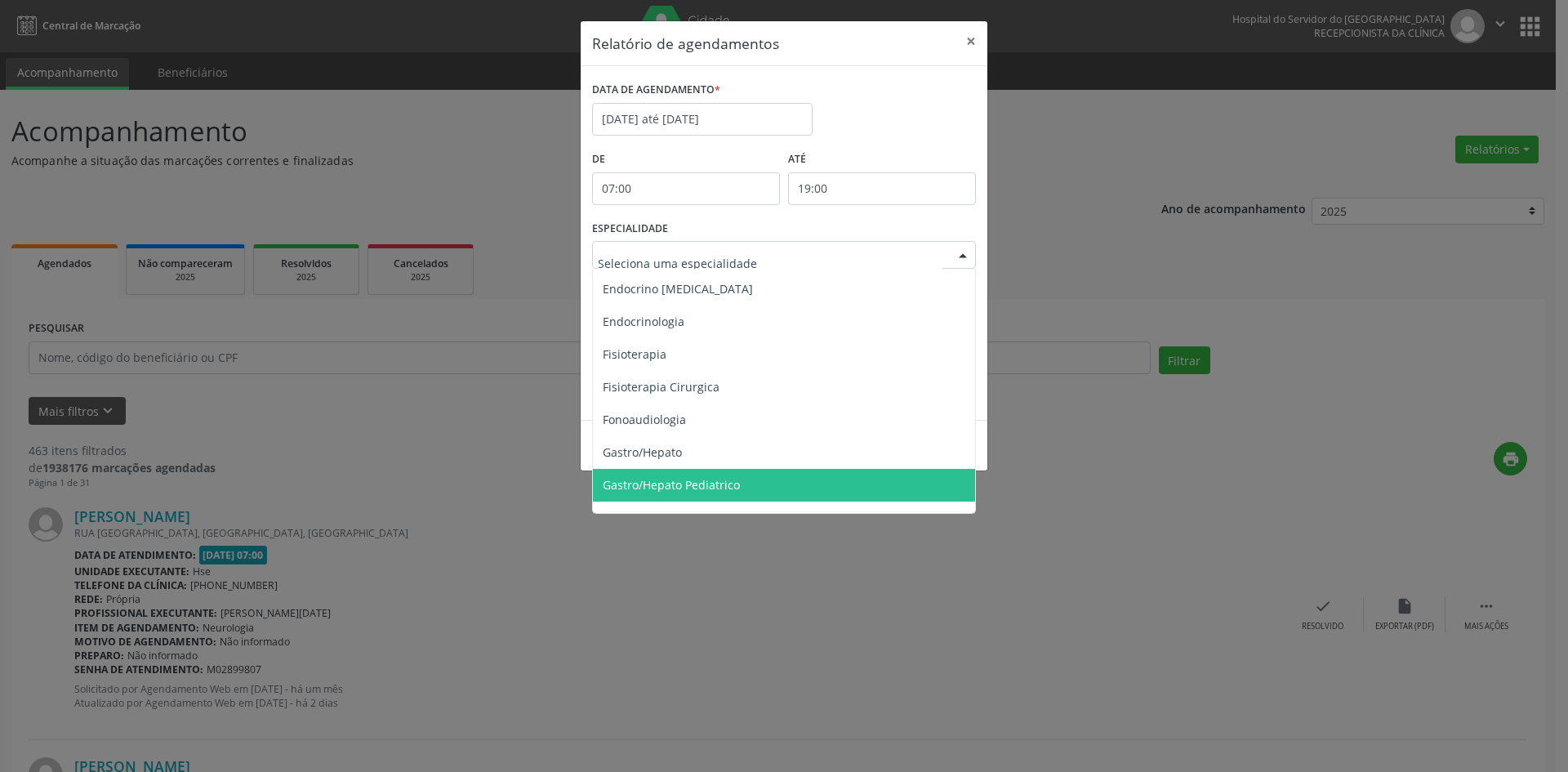
scroll to position [818, 0]
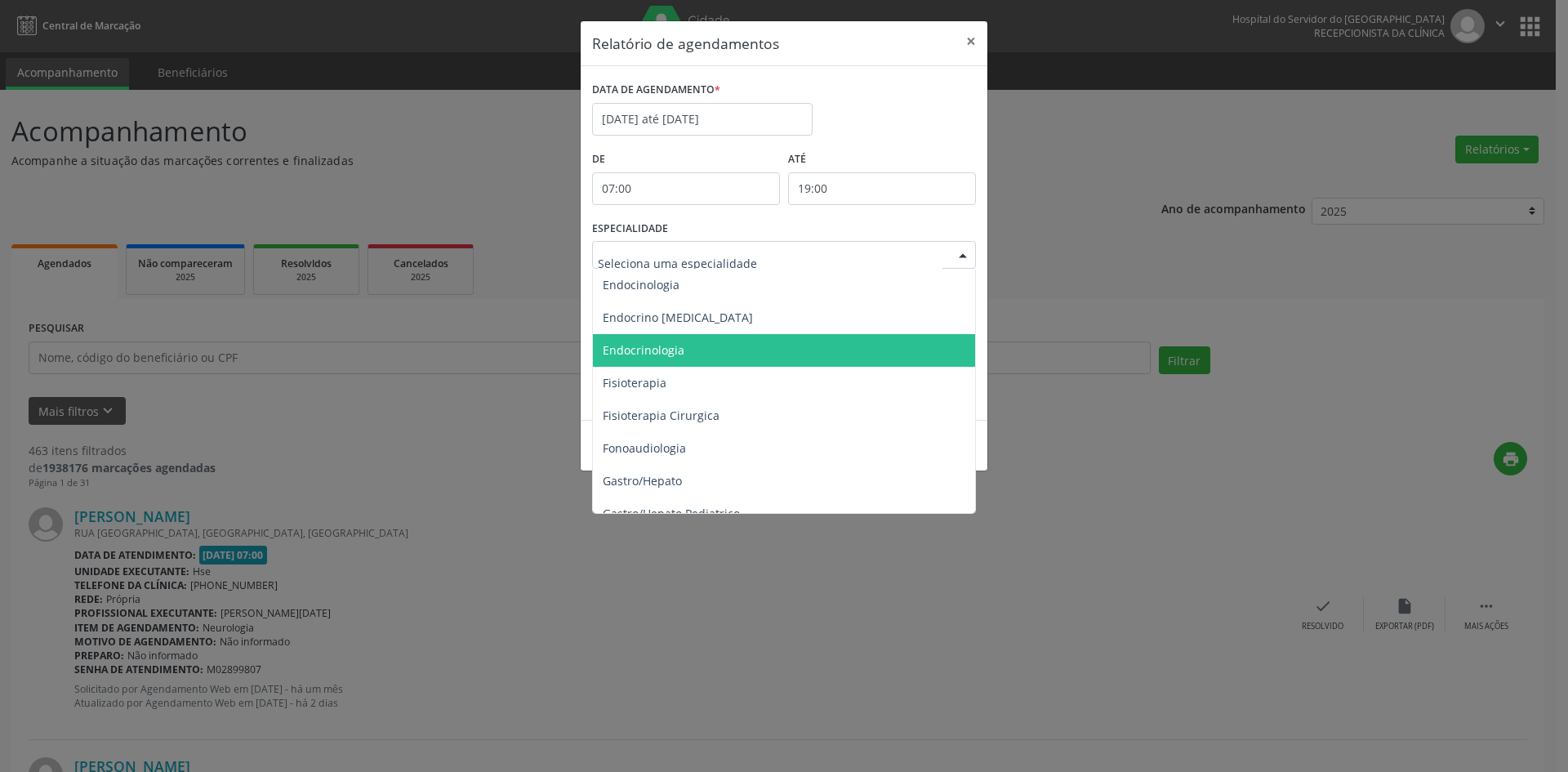
click at [627, 339] on span "Endocrinologia" at bounding box center [784, 350] width 384 height 33
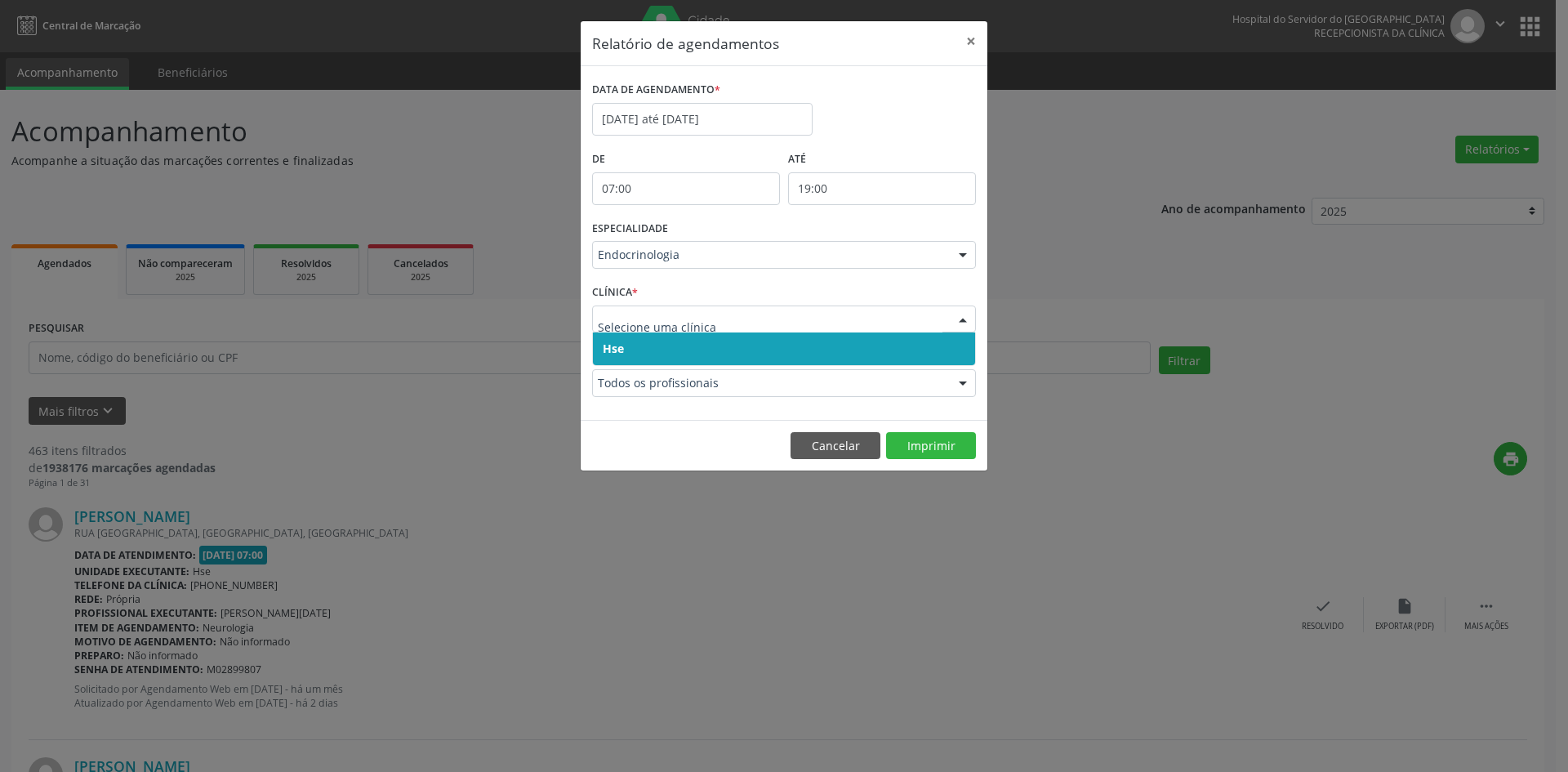
click at [614, 341] on span "Hse" at bounding box center [613, 349] width 21 height 16
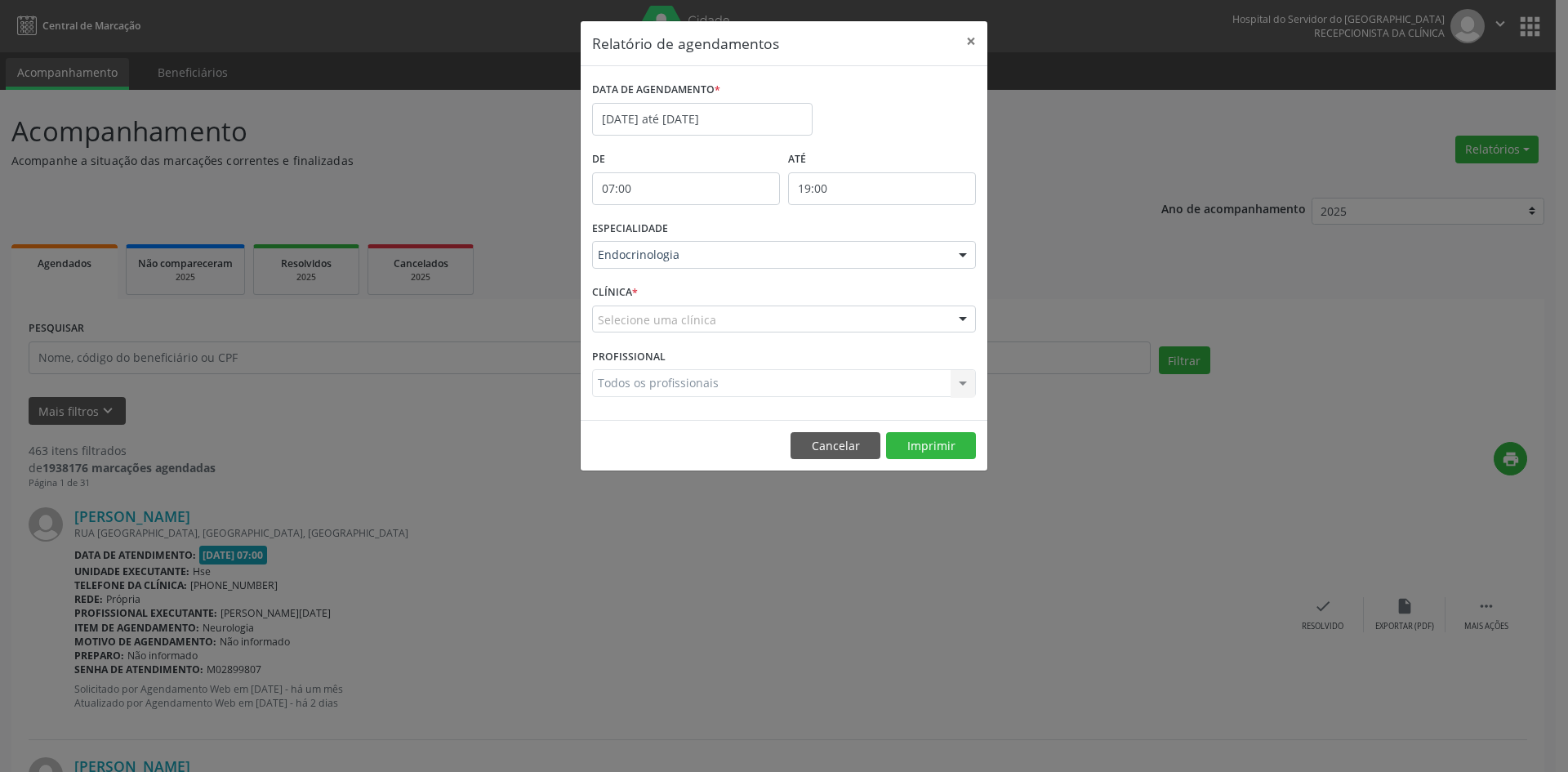
drag, startPoint x: 615, startPoint y: 326, endPoint x: 625, endPoint y: 351, distance: 26.9
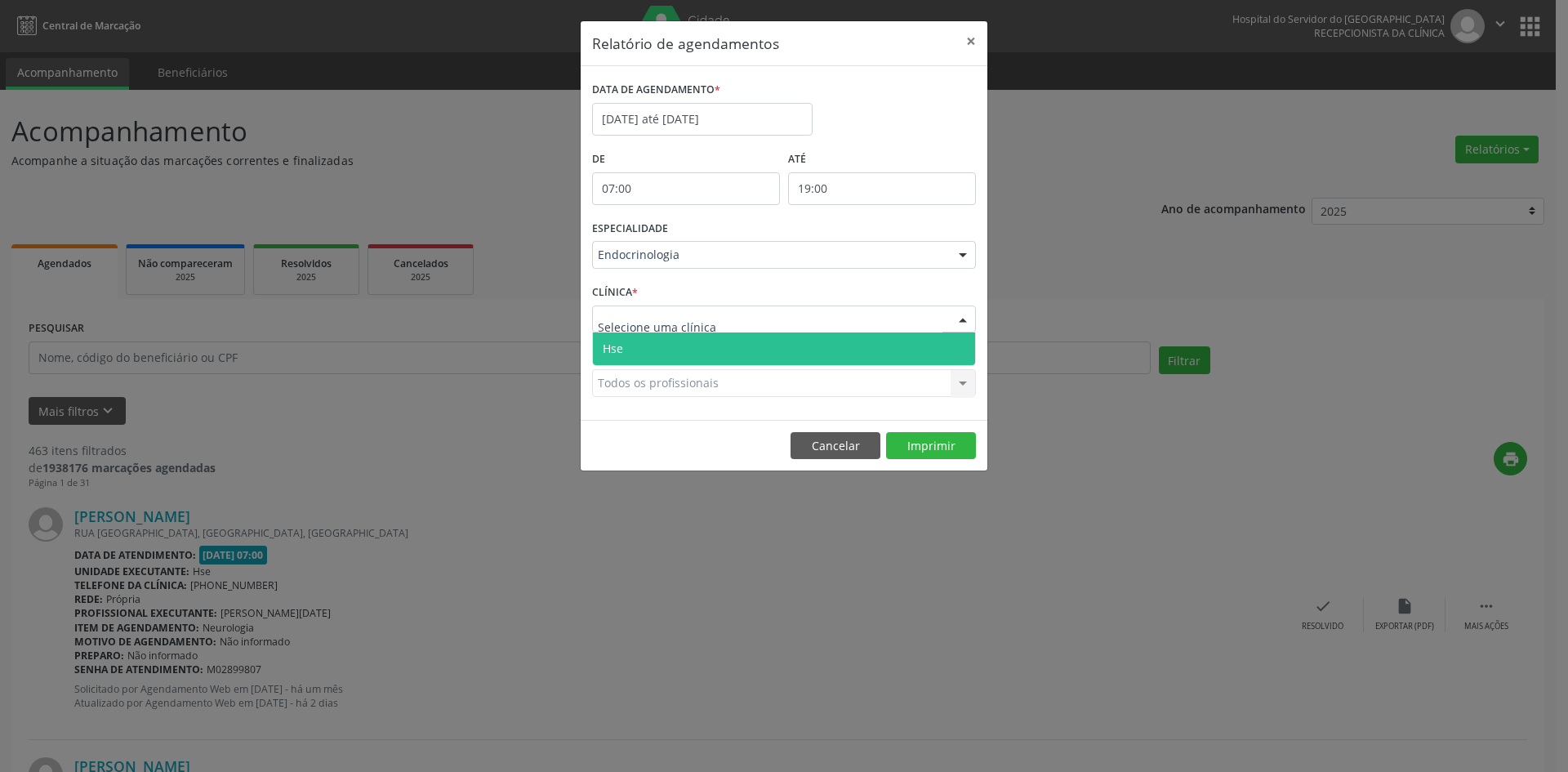
drag, startPoint x: 622, startPoint y: 340, endPoint x: 634, endPoint y: 371, distance: 33.2
click at [622, 344] on span "Hse" at bounding box center [784, 349] width 382 height 33
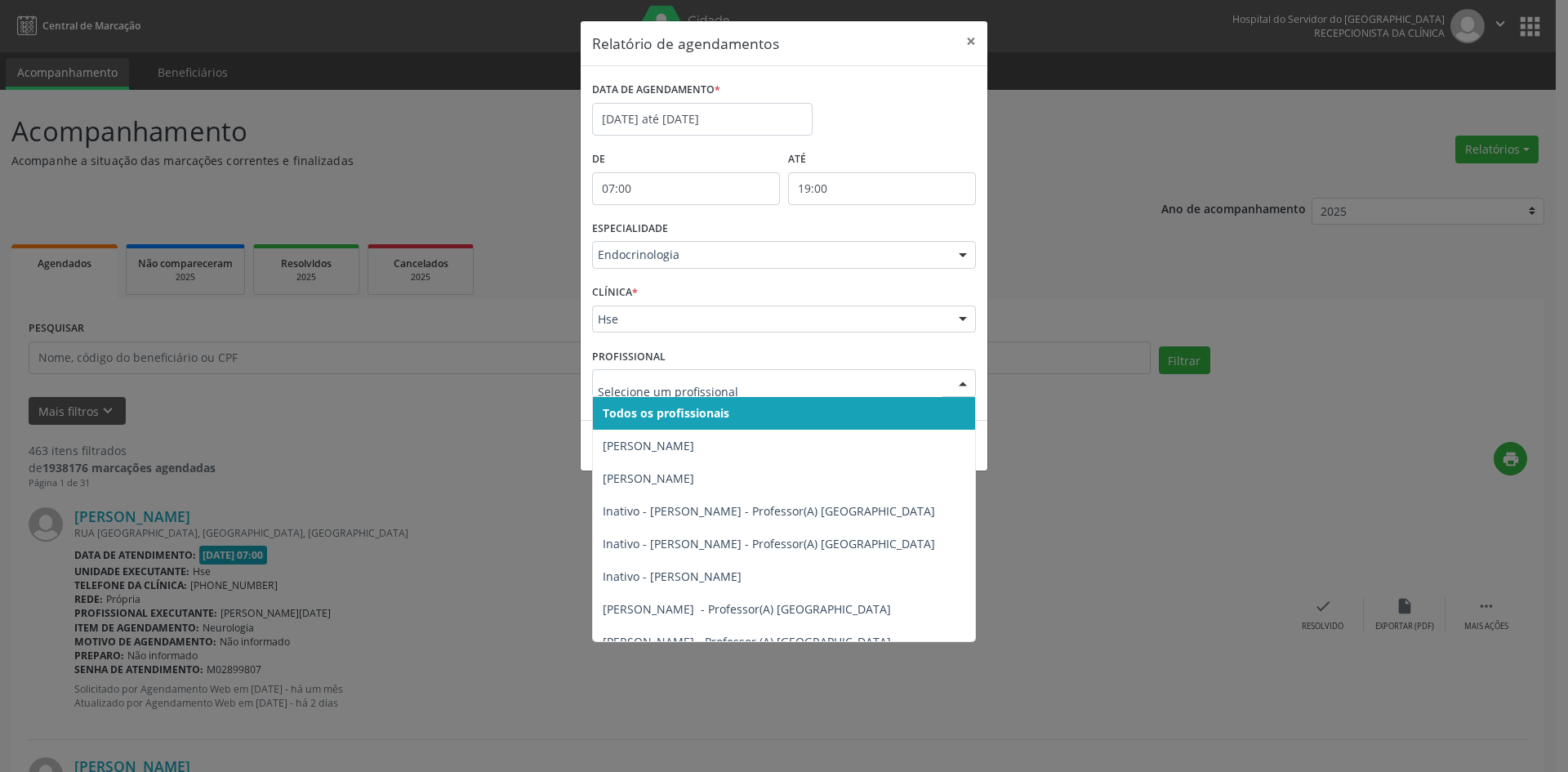
click at [668, 412] on span "Todos os profissionais" at bounding box center [666, 413] width 127 height 16
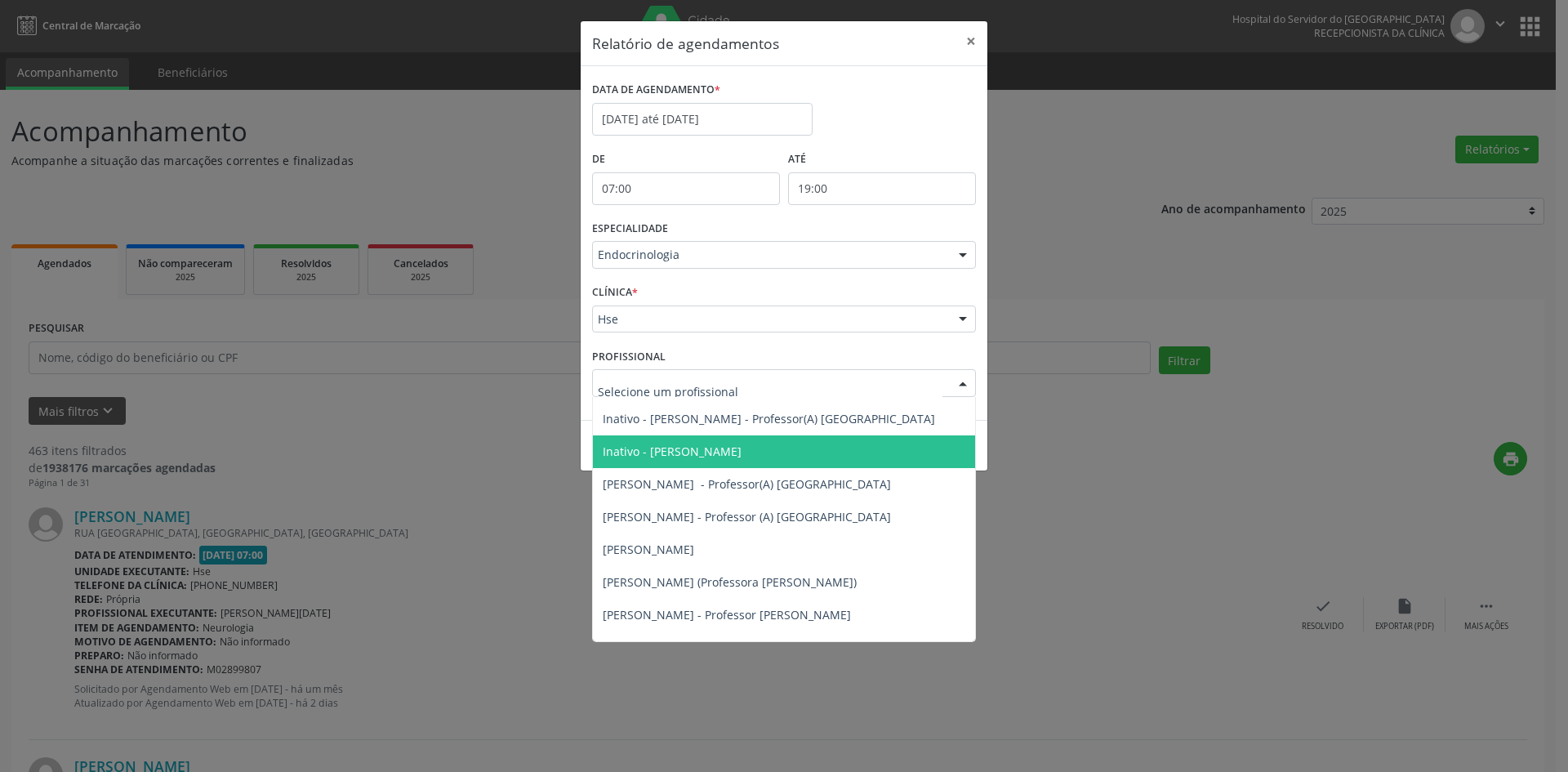
scroll to position [164, 0]
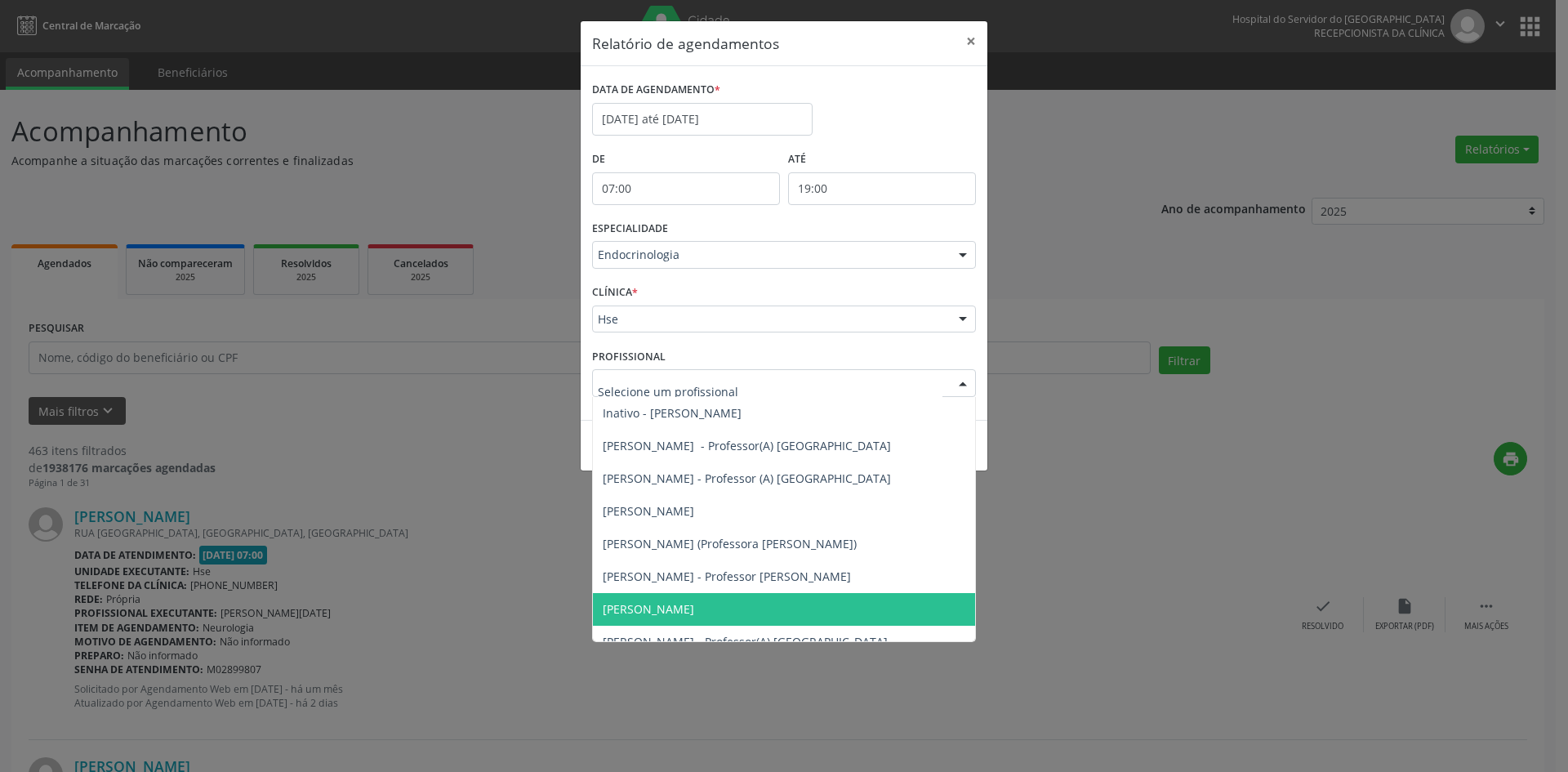
click at [684, 609] on span "[PERSON_NAME]" at bounding box center [648, 609] width 91 height 16
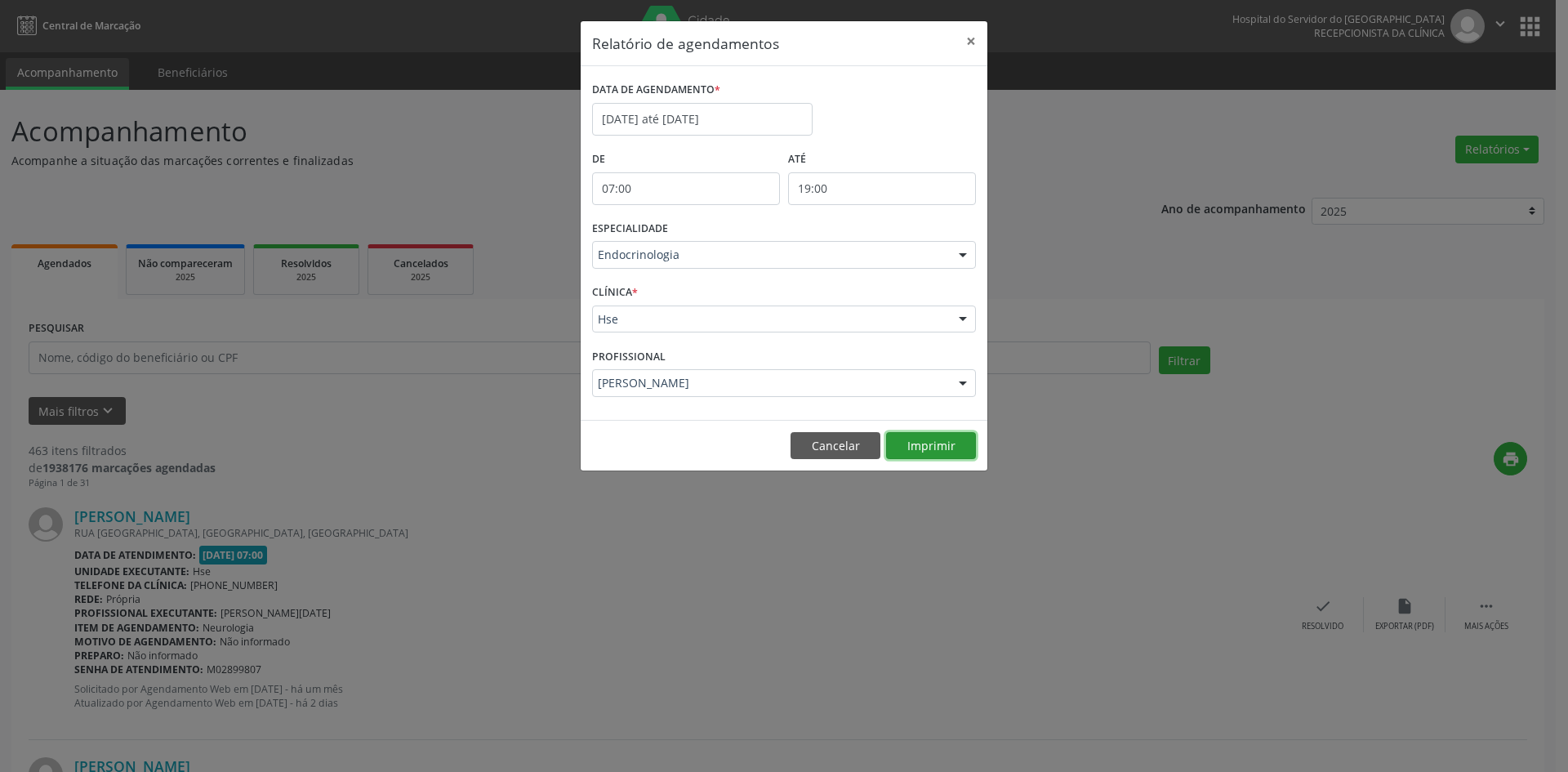
click at [919, 437] on button "Imprimir" at bounding box center [931, 446] width 89 height 28
